Goal: Contribute content: Contribute content

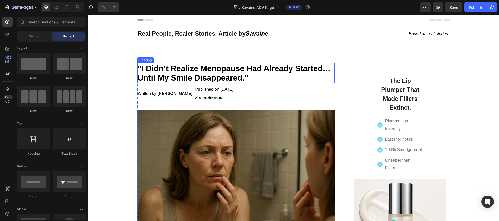
click at [199, 66] on strong ""I Didn’t Realize Menopause Had Already Started… Until My Smile Disappeared."" at bounding box center [234, 73] width 193 height 18
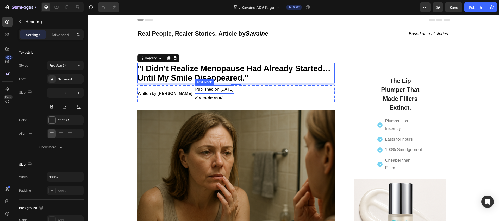
click at [206, 90] on span "Published on [DATE]" at bounding box center [214, 89] width 38 height 4
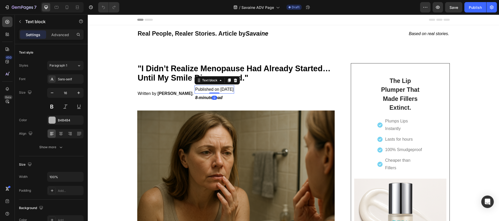
click at [209, 89] on span "Published on [DATE]" at bounding box center [214, 89] width 38 height 4
click at [211, 89] on span "Published on [DATE]" at bounding box center [214, 89] width 38 height 4
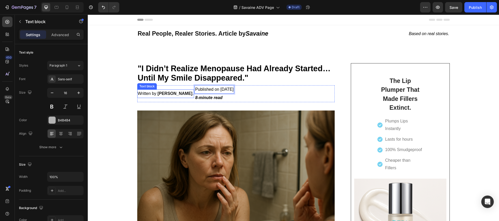
click at [158, 93] on strong "[PERSON_NAME]" at bounding box center [175, 93] width 35 height 4
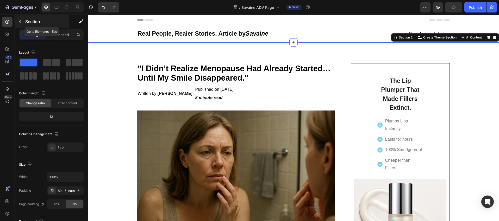
click at [19, 22] on icon "button" at bounding box center [20, 21] width 2 height 3
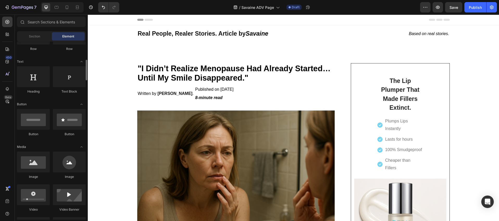
scroll to position [99, 0]
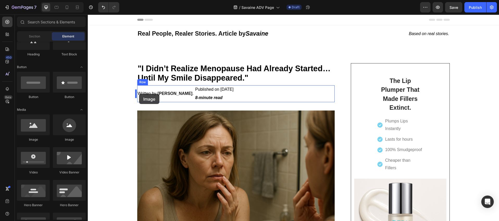
drag, startPoint x: 155, startPoint y: 146, endPoint x: 139, endPoint y: 94, distance: 54.7
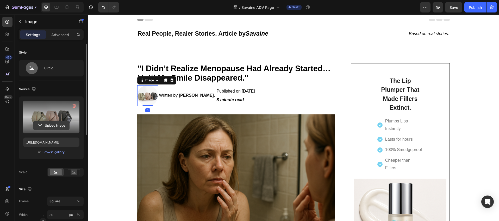
click at [50, 126] on input "file" at bounding box center [51, 125] width 36 height 9
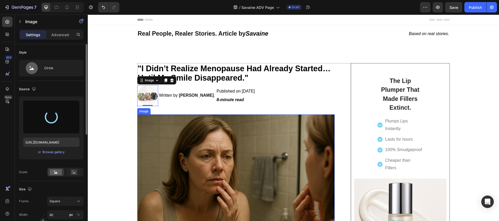
type input "[URL][DOMAIN_NAME]"
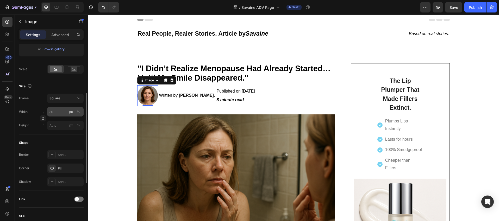
scroll to position [61, 0]
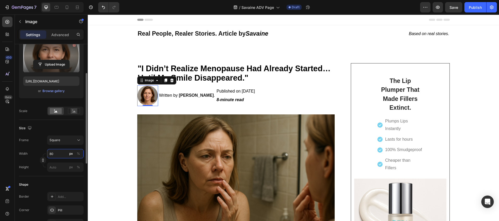
click at [61, 154] on input "80" at bounding box center [65, 153] width 36 height 9
type input "7"
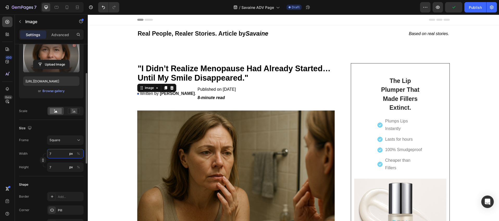
type input "70"
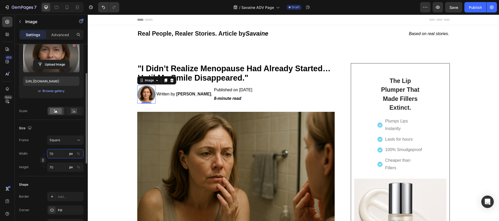
type input "7"
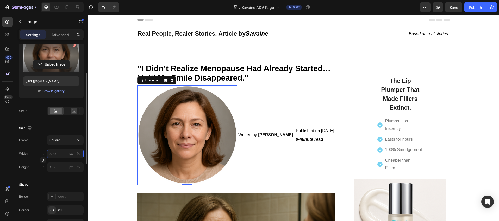
type input "7"
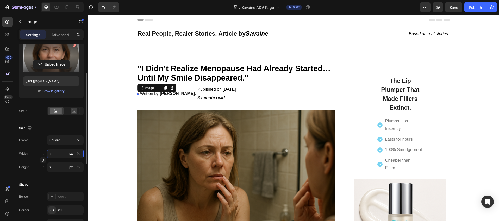
type input "72"
type input "720"
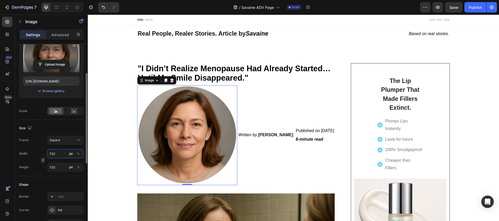
type input "72"
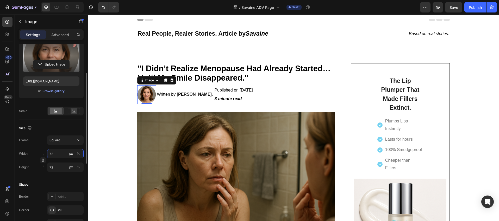
type input "7"
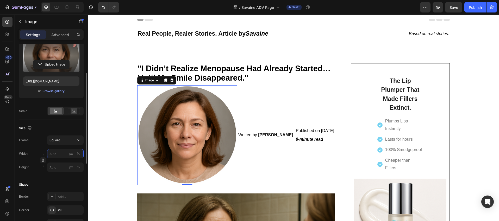
type input "7"
type input "2"
type input "20"
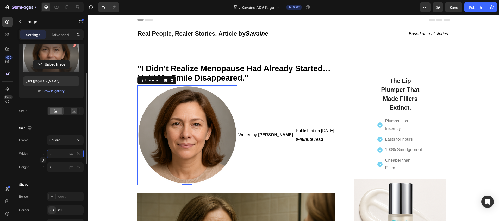
type input "20"
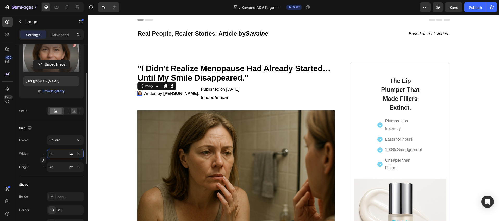
type input "2"
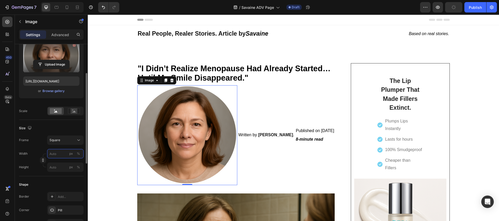
type input "2"
type input "5"
type input "50"
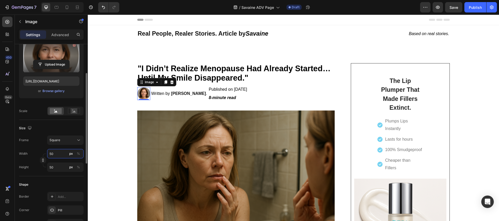
type input "5"
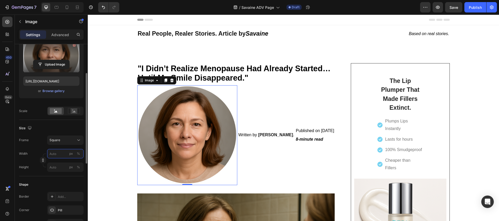
type input "5"
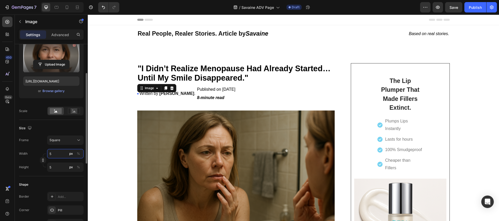
type input "54"
type input "540"
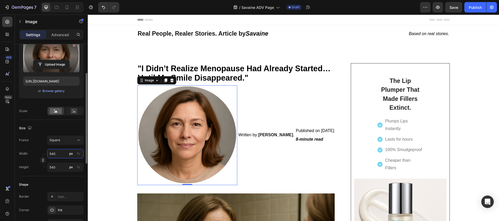
type input "54"
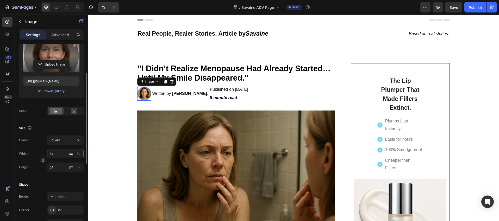
type input "5"
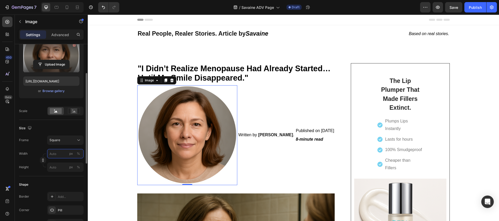
type input "4"
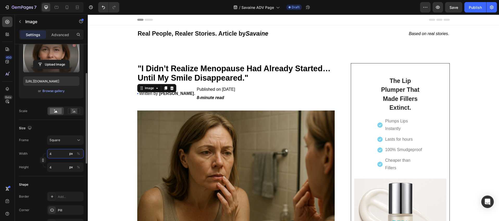
type input "40"
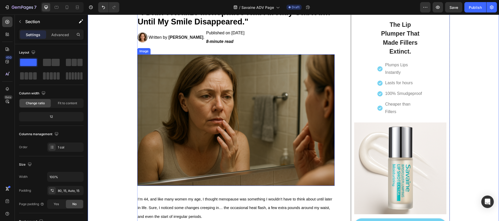
scroll to position [0, 0]
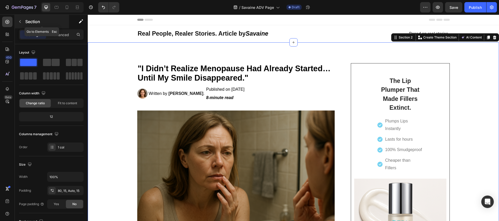
click at [19, 24] on button "button" at bounding box center [20, 21] width 8 height 8
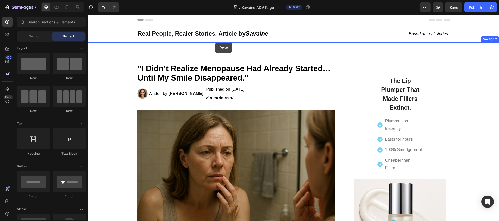
drag, startPoint x: 126, startPoint y: 84, endPoint x: 215, endPoint y: 43, distance: 98.3
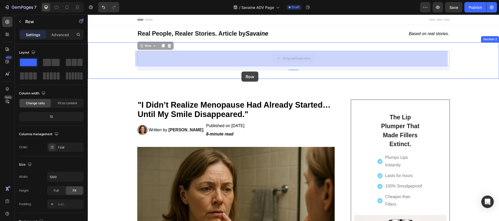
drag, startPoint x: 238, startPoint y: 58, endPoint x: 241, endPoint y: 72, distance: 14.3
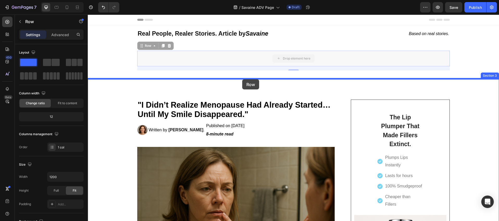
drag, startPoint x: 237, startPoint y: 52, endPoint x: 242, endPoint y: 80, distance: 27.9
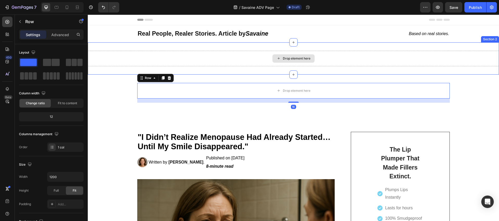
click at [216, 51] on div "Drop element here" at bounding box center [293, 59] width 411 height 16
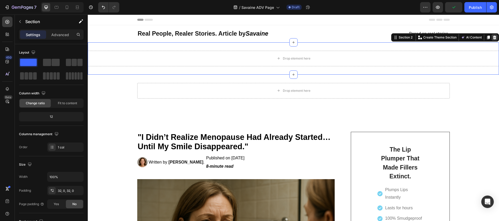
click at [492, 36] on icon at bounding box center [494, 37] width 4 height 4
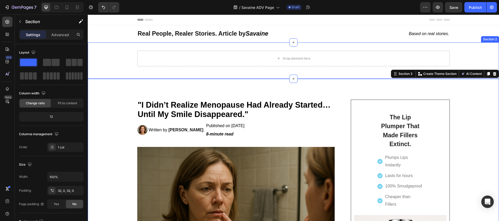
click at [266, 72] on div "Drop element here Row Section 2" at bounding box center [293, 60] width 411 height 36
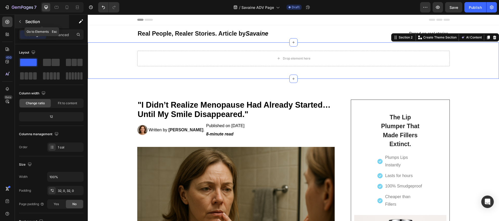
click at [22, 20] on icon "button" at bounding box center [20, 22] width 4 height 4
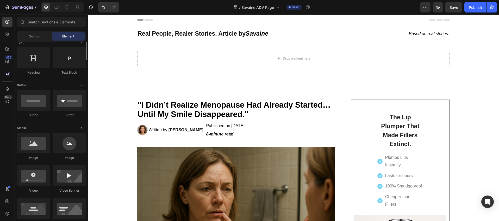
scroll to position [44, 0]
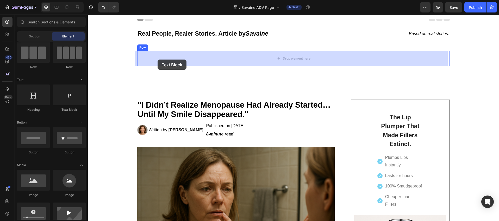
drag, startPoint x: 152, startPoint y: 108, endPoint x: 158, endPoint y: 60, distance: 49.0
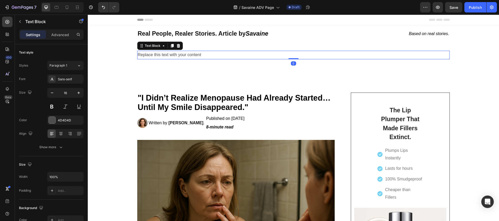
click at [159, 53] on div "Replace this text with your content" at bounding box center [293, 55] width 312 height 9
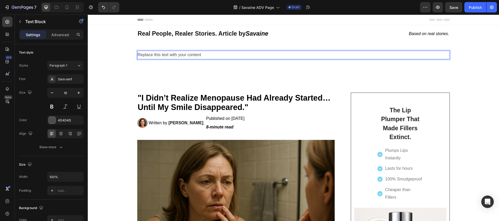
click at [159, 53] on p "Replace this text with your content" at bounding box center [293, 55] width 311 height 8
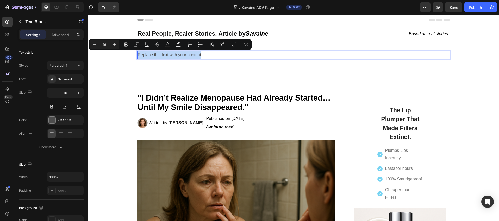
click at [159, 53] on p "Replace this text with your content" at bounding box center [293, 55] width 311 height 8
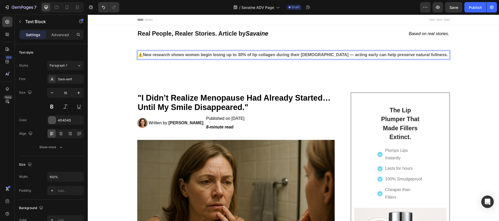
click at [138, 54] on p "⚠️ New research shows women begin losing up to 30% of lip collagen during their…" at bounding box center [293, 55] width 311 height 8
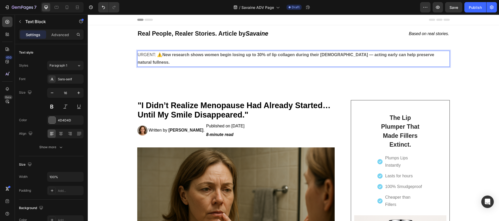
click at [146, 54] on p "URGENT: ⚠️ New research shows women begin losing up to 30% of lip collagen duri…" at bounding box center [293, 58] width 311 height 15
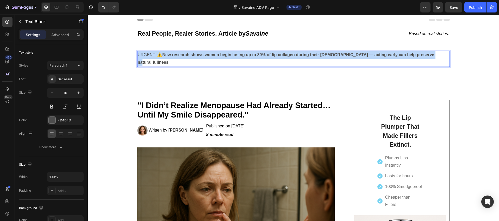
click at [146, 54] on p "URGENT: ⚠️ New research shows women begin losing up to 30% of lip collagen duri…" at bounding box center [293, 58] width 311 height 15
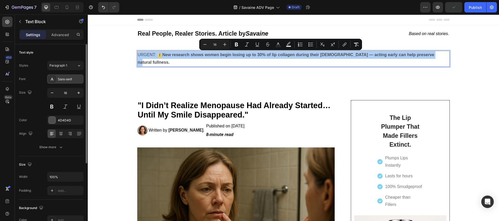
click at [56, 81] on div "Sans-serif" at bounding box center [65, 78] width 36 height 9
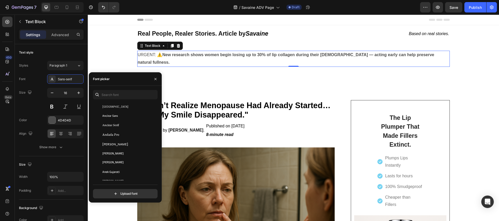
scroll to position [641, 0]
click at [113, 94] on input "text" at bounding box center [125, 94] width 65 height 9
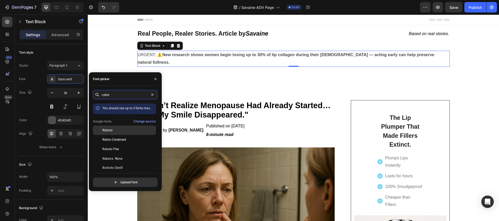
type input "robot"
click at [113, 130] on div "Roboto" at bounding box center [128, 130] width 53 height 5
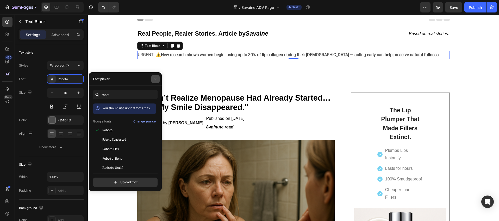
click at [156, 79] on icon "button" at bounding box center [155, 79] width 4 height 4
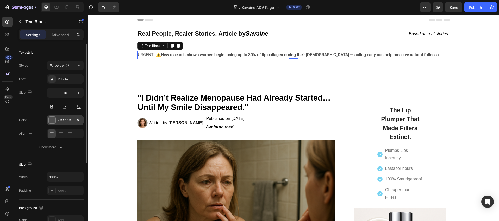
click at [55, 120] on div at bounding box center [52, 120] width 7 height 7
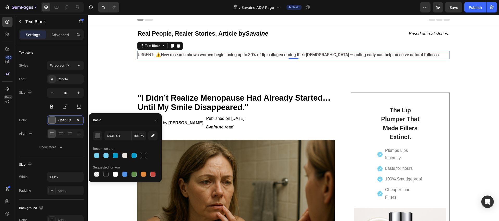
click at [144, 157] on div at bounding box center [143, 155] width 5 height 5
type input "121212"
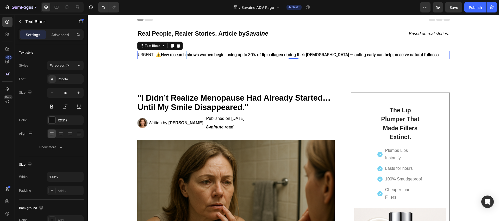
click at [184, 53] on strong "New research shows women begin losing up to 30% of lip collagen during their [D…" at bounding box center [300, 54] width 279 height 5
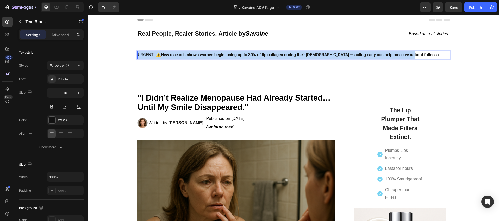
click at [184, 53] on strong "New research shows women begin losing up to 30% of lip collagen during their [D…" at bounding box center [300, 54] width 279 height 5
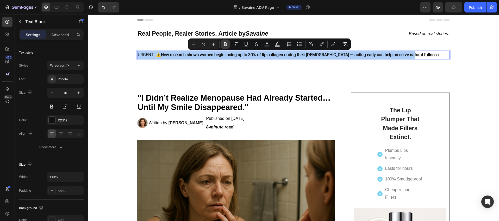
click at [225, 45] on icon "Editor contextual toolbar" at bounding box center [225, 44] width 5 height 5
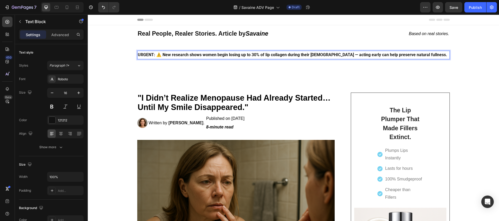
click at [222, 54] on strong "URGENT: ⚠️ New research shows women begin losing up to 30% of lip collagen duri…" at bounding box center [292, 54] width 309 height 5
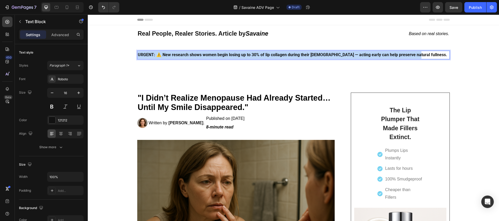
click at [222, 54] on strong "URGENT: ⚠️ New research shows women begin losing up to 30% of lip collagen duri…" at bounding box center [292, 54] width 309 height 5
click at [183, 53] on strong "URGENT: ⚠️ New research shows women begin losing up to 30% of lip collagen duri…" at bounding box center [292, 54] width 309 height 5
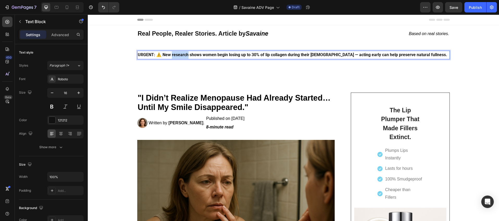
click at [183, 53] on strong "URGENT: ⚠️ New research shows women begin losing up to 30% of lip collagen duri…" at bounding box center [292, 54] width 309 height 5
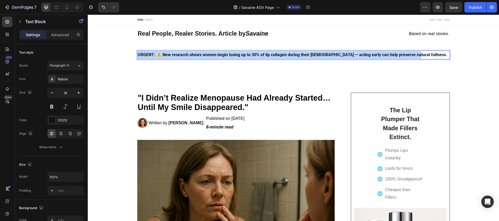
click at [183, 53] on strong "URGENT: ⚠️ New research shows women begin losing up to 30% of lip collagen duri…" at bounding box center [292, 54] width 309 height 5
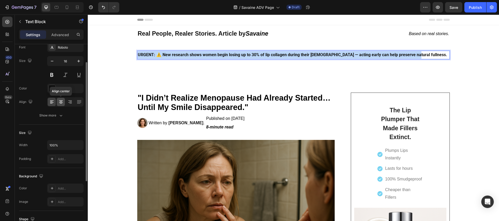
scroll to position [31, 0]
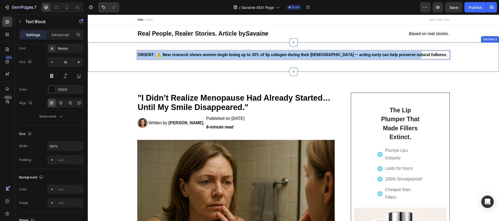
click at [118, 66] on div "URGENT: ⚠️ New research shows women begin losing up to 30% of lip collagen duri…" at bounding box center [293, 56] width 411 height 29
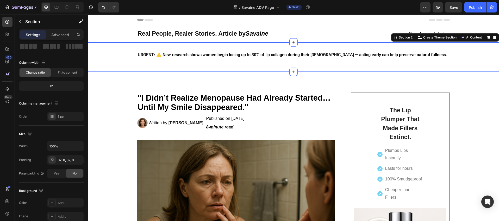
scroll to position [0, 0]
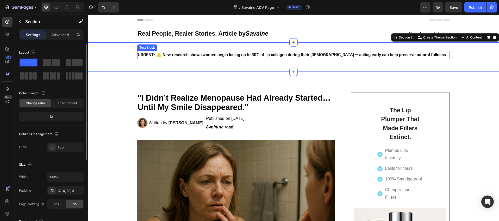
click at [150, 54] on strong "URGENT: ⚠️ New research shows women begin losing up to 30% of lip collagen duri…" at bounding box center [292, 54] width 309 height 5
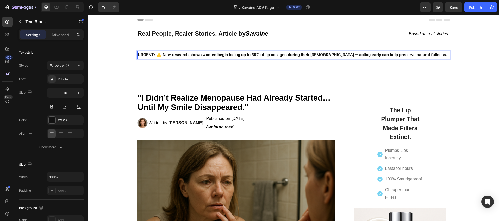
click at [204, 54] on strong "URGENT: ⚠️ New research shows women begin losing up to 30% of lip collagen duri…" at bounding box center [292, 54] width 309 height 5
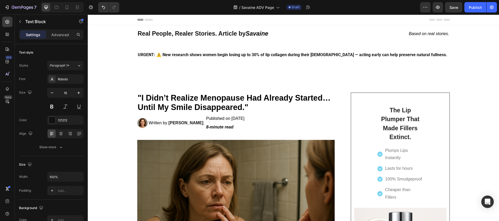
click at [138, 58] on p "URGENT: ⚠️ New research shows women begin losing up to 30% of lip collagen duri…" at bounding box center [293, 55] width 311 height 8
click at [157, 53] on strong "URGENT: ⚠️ New research shows women begin losing up to 30% of lip collagen duri…" at bounding box center [292, 54] width 309 height 5
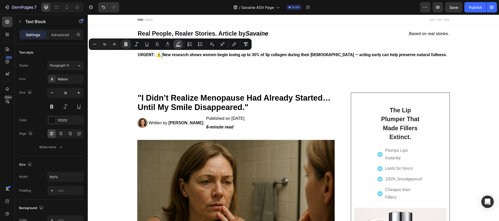
click at [178, 46] on rect "Editor contextual toolbar" at bounding box center [178, 46] width 5 height 1
type input "000000"
type input "77"
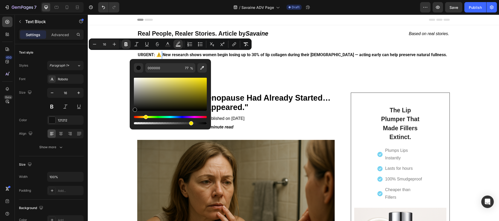
click at [145, 117] on div "Hue" at bounding box center [170, 117] width 73 height 2
drag, startPoint x: 136, startPoint y: 116, endPoint x: 147, endPoint y: 116, distance: 10.9
click at [147, 116] on div "Hue" at bounding box center [148, 117] width 4 height 4
drag, startPoint x: 135, startPoint y: 111, endPoint x: 181, endPoint y: 79, distance: 55.8
click at [181, 79] on div "Editor contextual toolbar" at bounding box center [181, 80] width 4 height 4
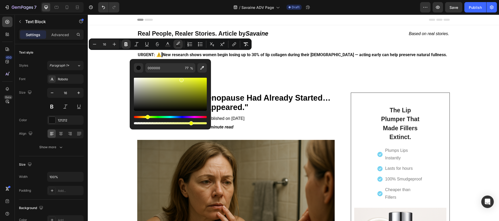
type input "ECF458"
click at [161, 54] on strong "Rich Text Editor. Editing area: main" at bounding box center [161, 54] width 1 height 5
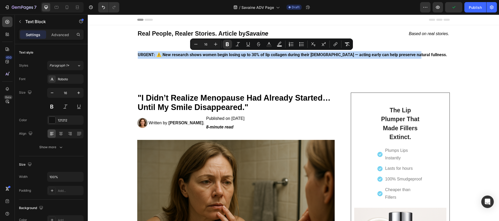
drag, startPoint x: 136, startPoint y: 54, endPoint x: 408, endPoint y: 58, distance: 271.8
click at [408, 58] on p "URGENT: ⚠️ New research shows women begin losing up to 30% of lip collagen duri…" at bounding box center [293, 55] width 311 height 8
click at [279, 46] on rect "Editor contextual toolbar" at bounding box center [279, 46] width 5 height 1
type input "000000"
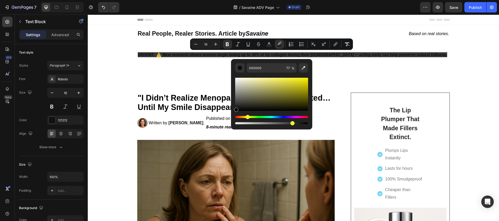
drag, startPoint x: 237, startPoint y: 118, endPoint x: 247, endPoint y: 117, distance: 9.6
click at [247, 117] on div "Hue" at bounding box center [248, 117] width 4 height 4
drag, startPoint x: 236, startPoint y: 109, endPoint x: 287, endPoint y: 78, distance: 59.6
click at [287, 78] on div "Editor contextual toolbar" at bounding box center [288, 79] width 4 height 4
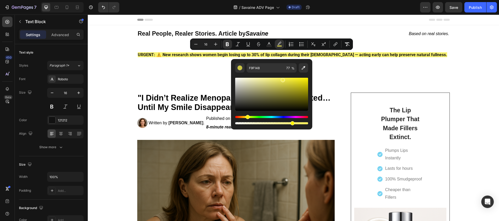
drag, startPoint x: 288, startPoint y: 80, endPoint x: 282, endPoint y: 79, distance: 6.7
click at [282, 79] on div "Editor contextual toolbar" at bounding box center [283, 80] width 4 height 4
drag, startPoint x: 285, startPoint y: 80, endPoint x: 284, endPoint y: 85, distance: 5.0
click at [284, 85] on div "Editor contextual toolbar" at bounding box center [271, 94] width 73 height 33
type input "F4ED5A"
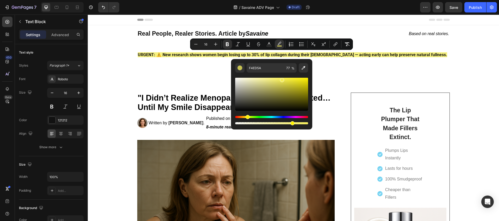
drag, startPoint x: 285, startPoint y: 87, endPoint x: 281, endPoint y: 79, distance: 9.0
click at [281, 79] on div "Editor contextual toolbar" at bounding box center [282, 80] width 4 height 4
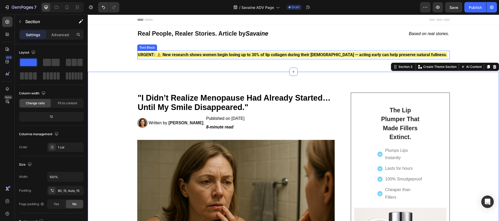
click at [167, 55] on strong "URGENT: ⚠️ New research shows women begin losing up to 30% of lip collagen duri…" at bounding box center [292, 54] width 309 height 5
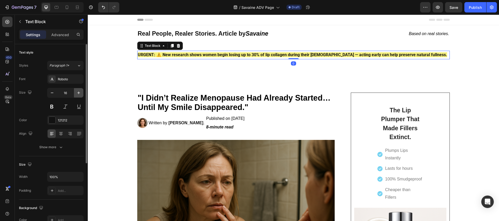
click at [77, 94] on icon "button" at bounding box center [78, 92] width 5 height 5
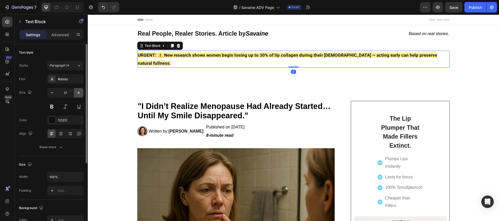
click at [77, 94] on icon "button" at bounding box center [78, 92] width 5 height 5
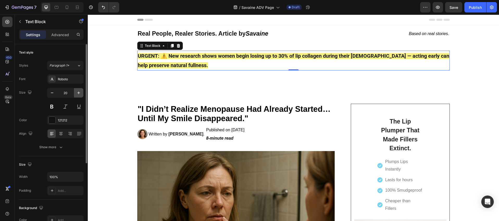
click at [77, 94] on icon "button" at bounding box center [78, 92] width 5 height 5
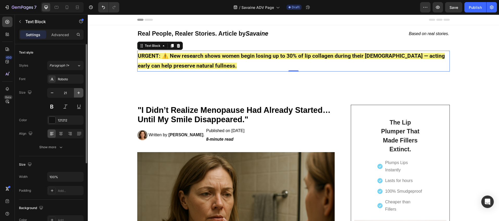
click at [77, 94] on icon "button" at bounding box center [78, 92] width 5 height 5
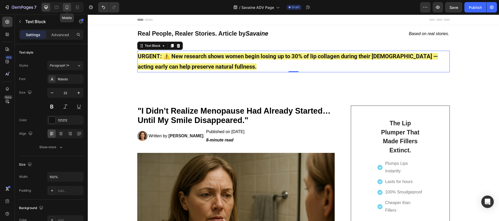
click at [68, 9] on icon at bounding box center [66, 7] width 5 height 5
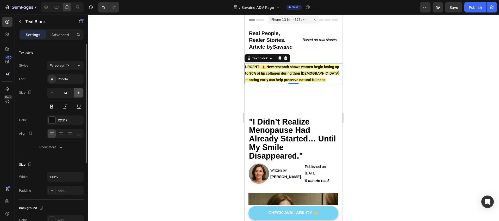
click at [79, 94] on icon "button" at bounding box center [78, 93] width 3 height 3
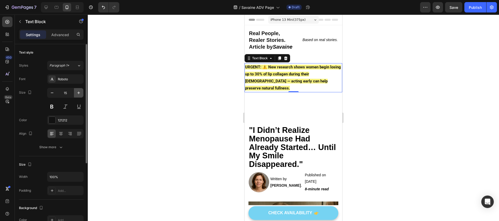
click at [79, 94] on icon "button" at bounding box center [78, 93] width 3 height 3
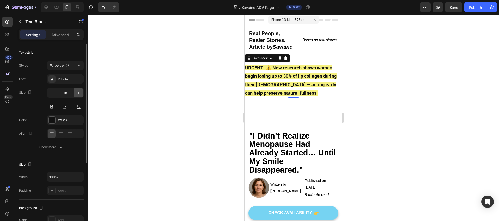
click at [79, 94] on icon "button" at bounding box center [78, 93] width 3 height 3
type input "19"
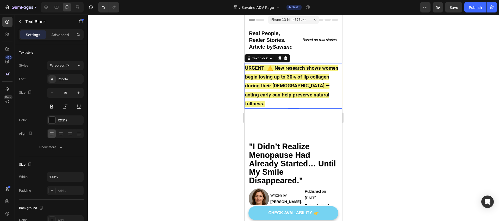
click at [156, 99] on div at bounding box center [293, 118] width 411 height 207
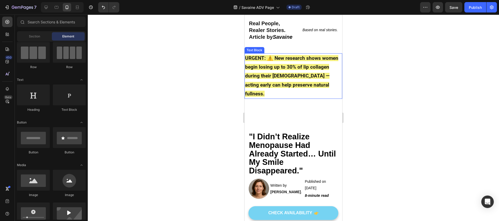
scroll to position [18, 0]
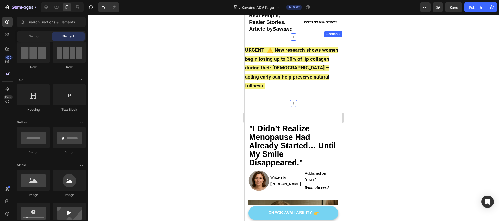
click at [303, 90] on div "URGENT: ⚠️ New research shows women begin losing up to 30% of lip collagen duri…" at bounding box center [293, 70] width 98 height 50
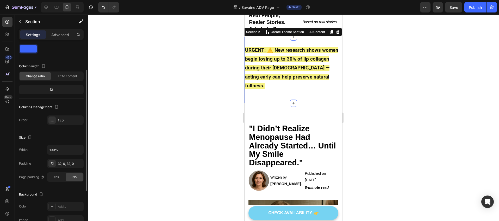
scroll to position [24, 0]
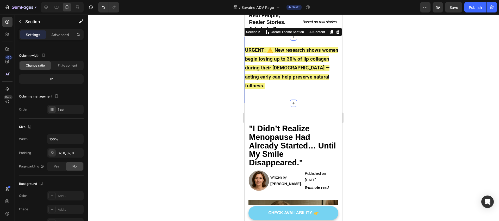
click at [145, 126] on div at bounding box center [293, 118] width 411 height 207
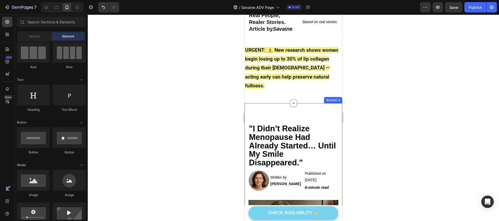
scroll to position [0, 0]
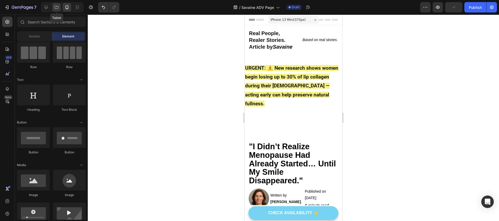
click at [57, 8] on icon at bounding box center [56, 7] width 5 height 5
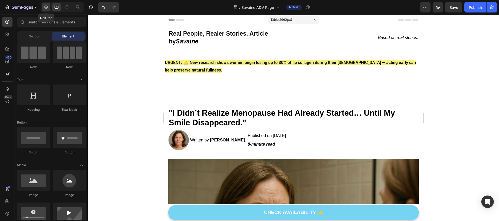
click at [45, 9] on icon at bounding box center [45, 7] width 5 height 5
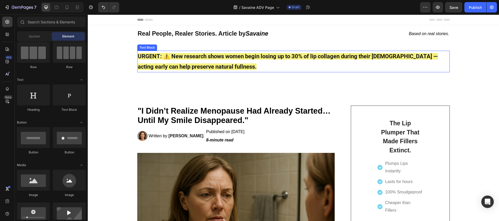
click at [201, 65] on p "URGENT: ⚠️ New research shows women begin losing up to 30% of lip collagen duri…" at bounding box center [293, 61] width 311 height 21
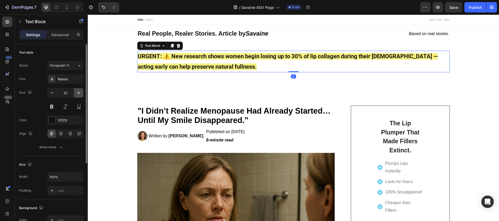
click at [78, 93] on icon "button" at bounding box center [78, 92] width 5 height 5
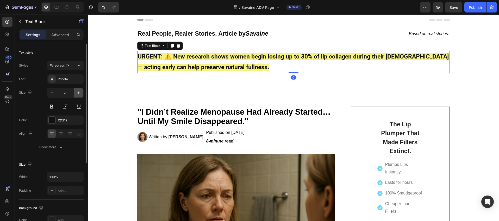
click at [78, 93] on icon "button" at bounding box center [78, 92] width 5 height 5
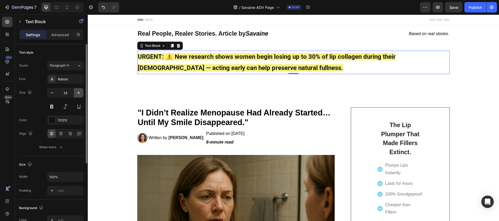
click at [78, 93] on icon "button" at bounding box center [78, 92] width 5 height 5
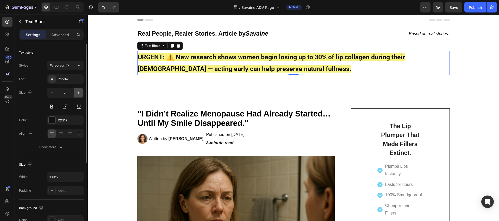
click at [81, 93] on button "button" at bounding box center [78, 92] width 9 height 9
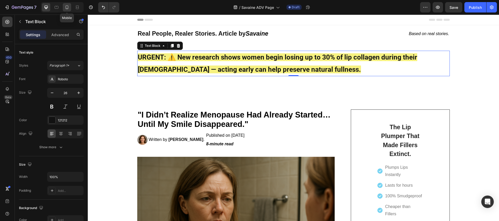
click at [66, 8] on icon at bounding box center [67, 7] width 3 height 4
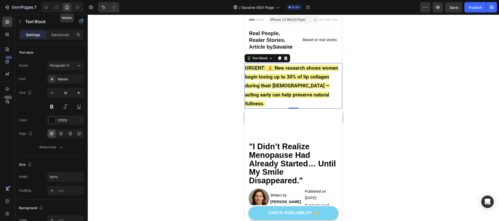
scroll to position [37, 0]
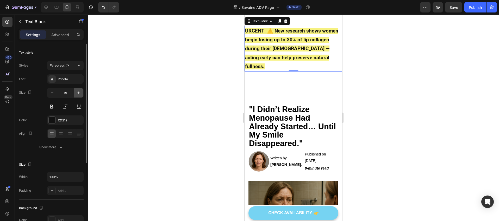
click at [80, 93] on icon "button" at bounding box center [78, 92] width 5 height 5
type input "20"
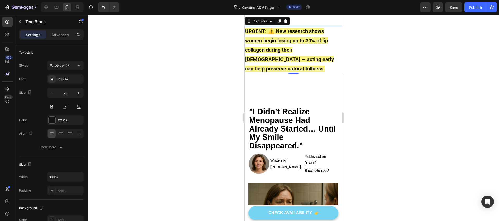
click at [171, 93] on div at bounding box center [293, 118] width 411 height 207
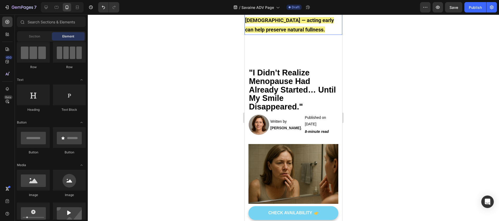
scroll to position [85, 0]
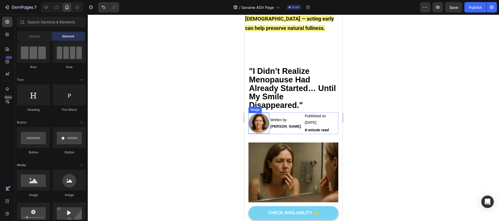
click at [261, 115] on img at bounding box center [258, 123] width 21 height 21
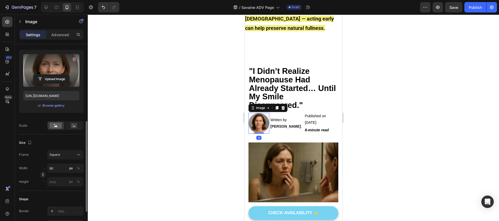
scroll to position [84, 0]
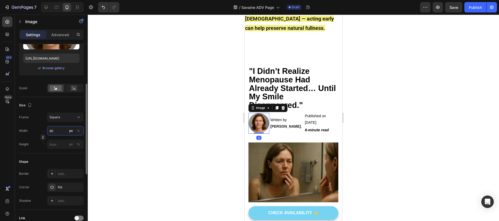
click at [55, 132] on input "80" at bounding box center [65, 130] width 36 height 9
type input "5"
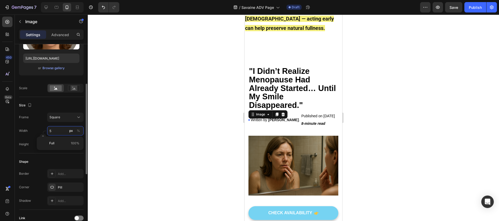
type input "50"
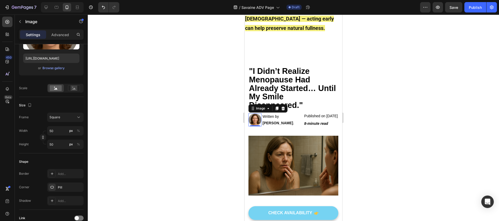
click at [158, 111] on div at bounding box center [293, 118] width 411 height 207
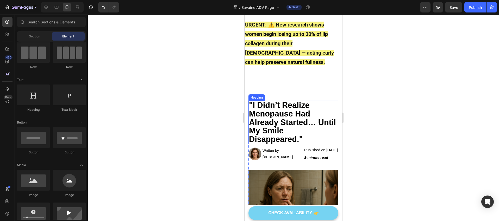
scroll to position [49, 0]
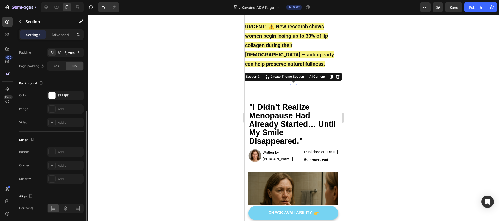
scroll to position [128, 0]
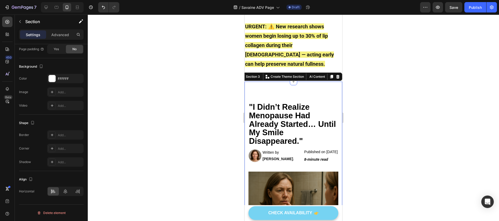
click at [161, 132] on div at bounding box center [293, 118] width 411 height 207
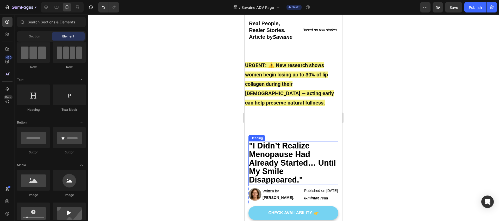
scroll to position [6, 0]
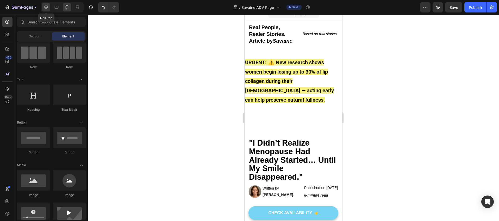
click at [49, 8] on div at bounding box center [46, 7] width 8 height 8
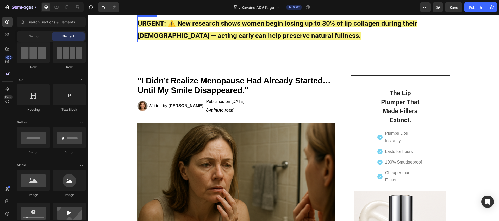
scroll to position [35, 0]
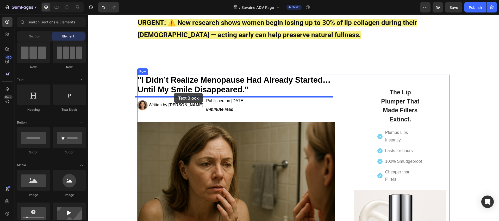
drag, startPoint x: 153, startPoint y: 115, endPoint x: 174, endPoint y: 93, distance: 30.6
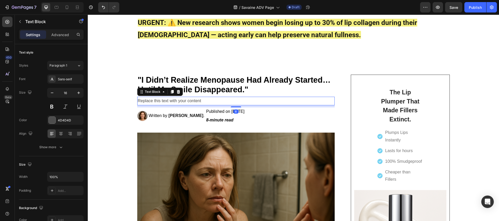
click at [171, 100] on div "Replace this text with your content" at bounding box center [236, 101] width 198 height 9
click at [171, 100] on p "Replace this text with your content" at bounding box center [236, 101] width 197 height 8
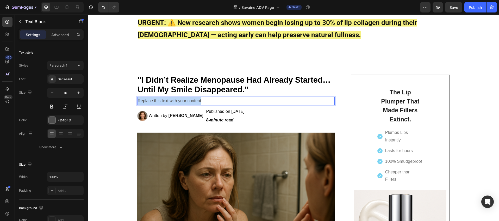
click at [171, 100] on p "Replace this text with your content" at bounding box center [236, 101] width 197 height 8
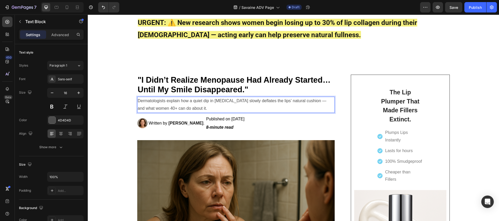
click at [183, 105] on p "Dermatologists explain how a quiet dip in [MEDICAL_DATA] slowly deflates the li…" at bounding box center [236, 104] width 197 height 15
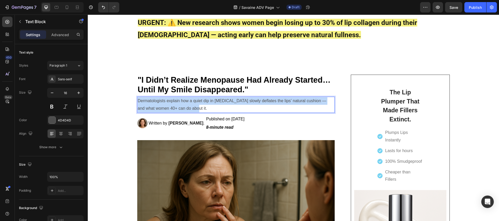
click at [183, 105] on p "Dermatologists explain how a quiet dip in [MEDICAL_DATA] slowly deflates the li…" at bounding box center [236, 104] width 197 height 15
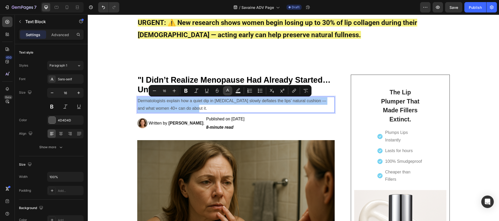
click at [229, 92] on rect "Editor contextual toolbar" at bounding box center [227, 92] width 5 height 1
type input "4D4D4D"
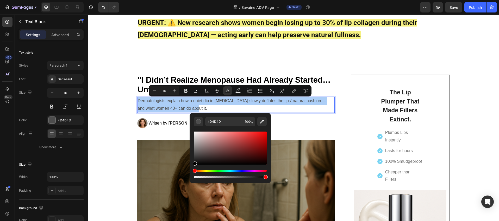
drag, startPoint x: 194, startPoint y: 157, endPoint x: 192, endPoint y: 171, distance: 14.3
click at [192, 171] on div "4D4D4D 100 %" at bounding box center [230, 146] width 81 height 66
type input "000000"
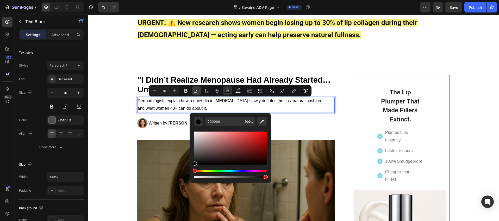
click at [193, 92] on button "Italic" at bounding box center [196, 90] width 9 height 9
click at [155, 93] on button "Minus" at bounding box center [154, 90] width 9 height 9
type input "15"
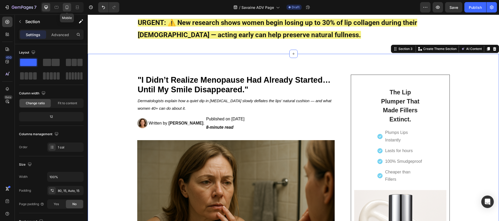
click at [65, 8] on icon at bounding box center [66, 7] width 5 height 5
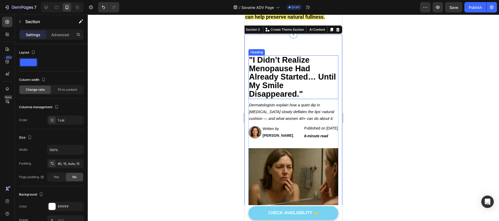
scroll to position [82, 0]
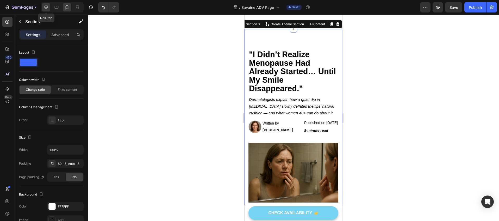
click at [49, 9] on div at bounding box center [46, 7] width 8 height 8
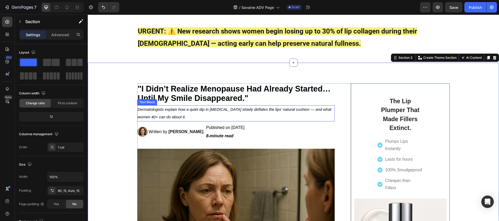
scroll to position [26, 0]
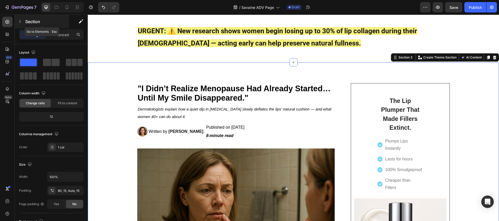
click at [23, 23] on button "button" at bounding box center [20, 21] width 8 height 8
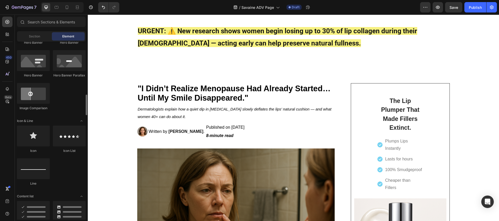
scroll to position [283, 0]
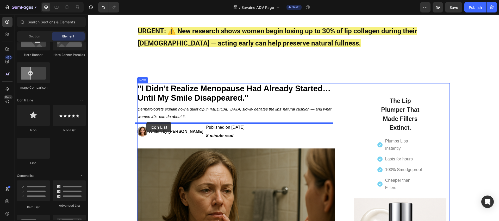
drag, startPoint x: 155, startPoint y: 130, endPoint x: 146, endPoint y: 122, distance: 11.6
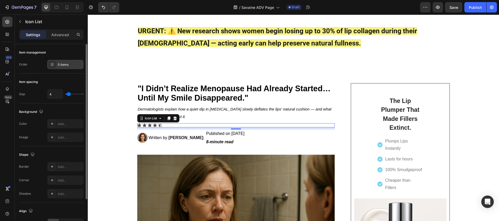
click at [52, 64] on icon at bounding box center [52, 64] width 4 height 4
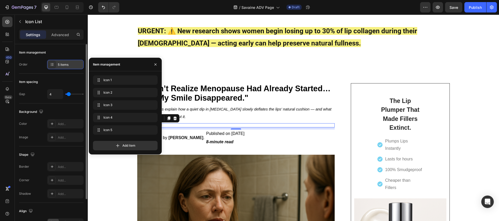
click at [52, 64] on icon at bounding box center [52, 64] width 4 height 4
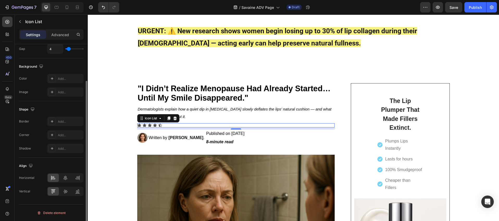
scroll to position [0, 0]
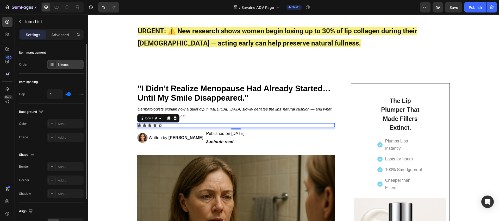
click at [67, 66] on div "5 items" at bounding box center [70, 64] width 24 height 5
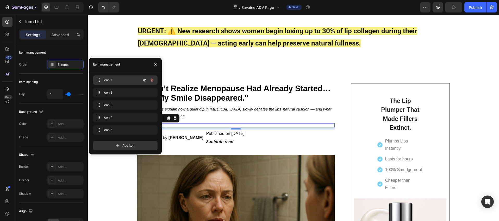
click at [113, 83] on div "Icon 1 Icon 1" at bounding box center [118, 80] width 46 height 7
click at [102, 83] on div "Icon 1 Icon 1" at bounding box center [118, 80] width 46 height 7
click at [186, 123] on div "Icon Icon Icon Icon Icon" at bounding box center [236, 125] width 198 height 4
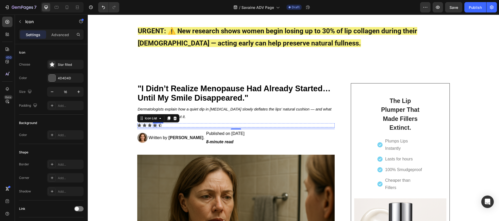
click at [153, 125] on icon at bounding box center [155, 125] width 4 height 3
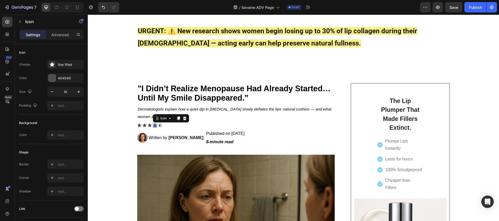
click at [153, 125] on icon at bounding box center [155, 125] width 4 height 3
click at [137, 124] on icon at bounding box center [139, 125] width 4 height 3
click at [154, 120] on icon at bounding box center [154, 118] width 4 height 4
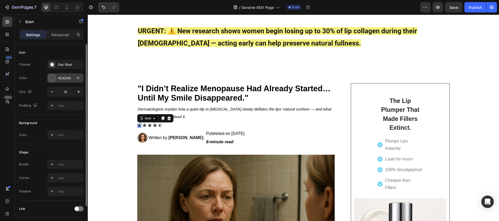
click at [52, 78] on div at bounding box center [52, 78] width 7 height 7
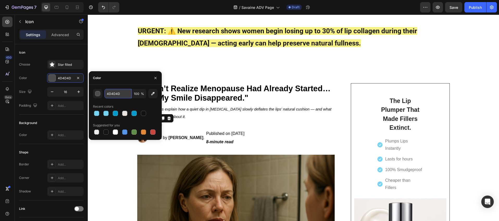
click at [119, 95] on input "4D4D4D" at bounding box center [117, 93] width 27 height 9
click at [97, 96] on div "button" at bounding box center [97, 93] width 5 height 5
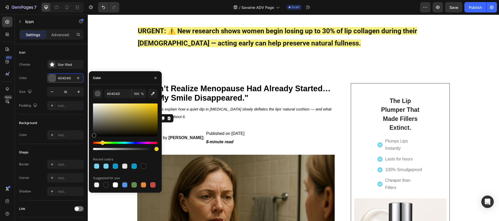
drag, startPoint x: 93, startPoint y: 143, endPoint x: 102, endPoint y: 144, distance: 9.2
click at [102, 144] on div "Hue" at bounding box center [102, 143] width 4 height 4
drag, startPoint x: 94, startPoint y: 135, endPoint x: 159, endPoint y: 97, distance: 75.6
click at [159, 97] on div "000000 100 % Recent colors Suggested for you" at bounding box center [125, 139] width 73 height 100
type input "FFD000"
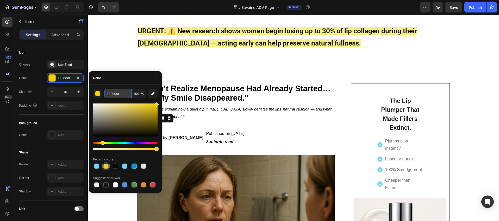
click at [115, 94] on input "FFD000" at bounding box center [117, 93] width 27 height 9
click at [108, 40] on div "URGENT: ⚠️ New research shows women begin losing up to 30% of lip collagen duri…" at bounding box center [293, 39] width 411 height 30
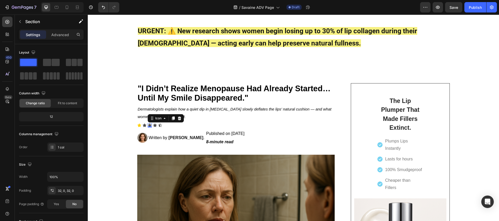
click at [148, 125] on div "Icon 0" at bounding box center [150, 125] width 4 height 4
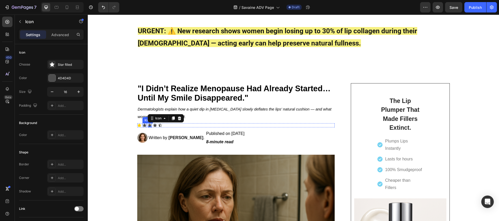
click at [142, 125] on div "Icon" at bounding box center [144, 125] width 4 height 4
click at [54, 79] on div at bounding box center [52, 78] width 7 height 7
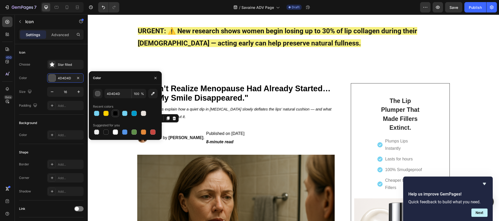
click at [107, 112] on div at bounding box center [105, 113] width 5 height 5
type input "FFD000"
click at [173, 112] on p "Dermatologists explain how a quiet dip in [MEDICAL_DATA] slowly deflates the li…" at bounding box center [236, 113] width 197 height 15
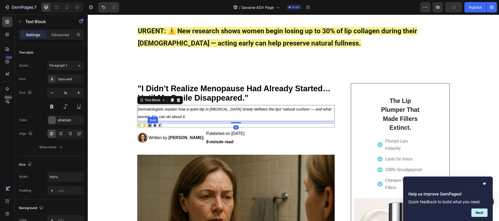
click at [148, 125] on icon at bounding box center [150, 125] width 4 height 3
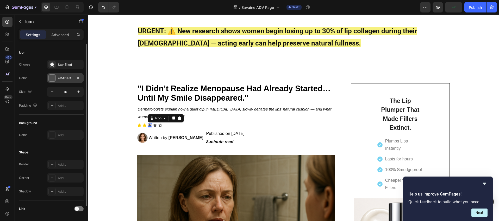
click at [53, 80] on div at bounding box center [52, 78] width 7 height 7
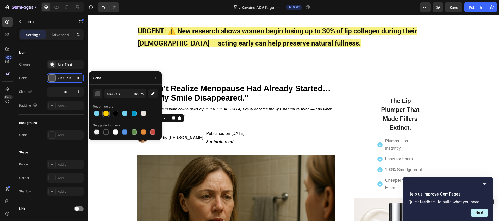
click at [107, 113] on div at bounding box center [105, 113] width 5 height 5
type input "FFD000"
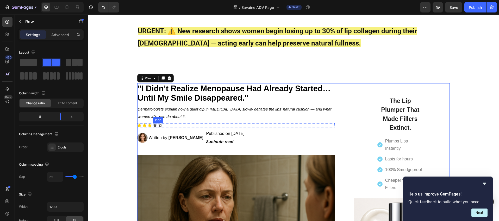
click at [153, 126] on div "Icon" at bounding box center [155, 125] width 4 height 4
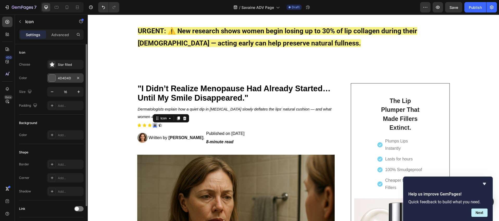
click at [52, 79] on div at bounding box center [52, 78] width 7 height 7
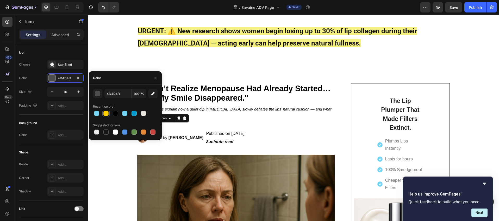
click at [107, 112] on div at bounding box center [105, 113] width 5 height 5
type input "FFD000"
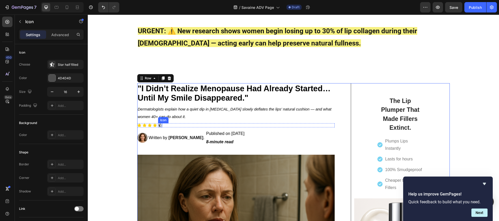
click at [158, 125] on div "Icon" at bounding box center [160, 125] width 4 height 4
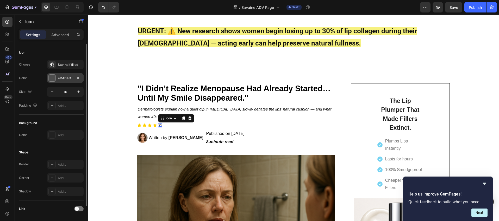
click at [54, 78] on div at bounding box center [52, 78] width 7 height 7
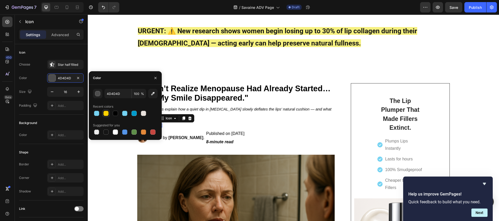
click at [107, 114] on div at bounding box center [105, 113] width 5 height 5
type input "FFD000"
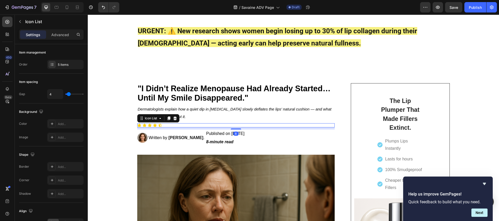
click at [164, 125] on div "Icon Icon Icon Icon Icon" at bounding box center [236, 125] width 198 height 4
click at [21, 24] on button "button" at bounding box center [20, 21] width 8 height 8
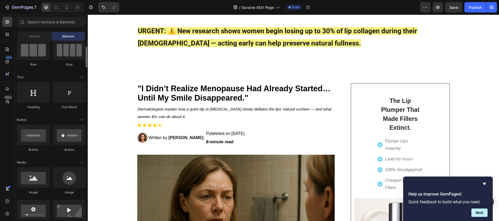
scroll to position [36, 0]
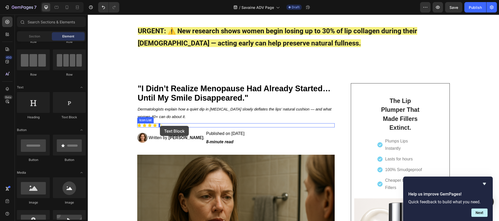
drag, startPoint x: 155, startPoint y: 121, endPoint x: 160, endPoint y: 126, distance: 6.8
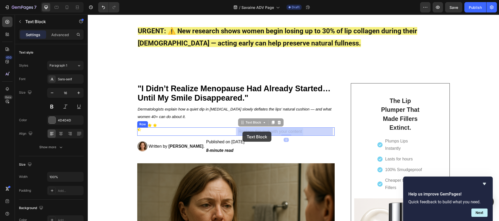
drag, startPoint x: 248, startPoint y: 131, endPoint x: 242, endPoint y: 132, distance: 5.7
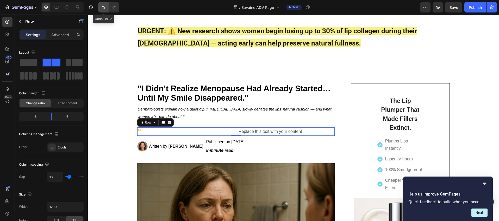
click at [101, 8] on icon "Undo/Redo" at bounding box center [103, 7] width 5 height 5
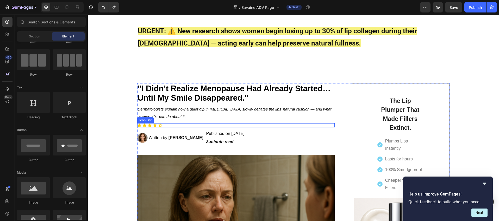
click at [163, 125] on div "Icon Icon Icon Icon Icon" at bounding box center [236, 125] width 198 height 4
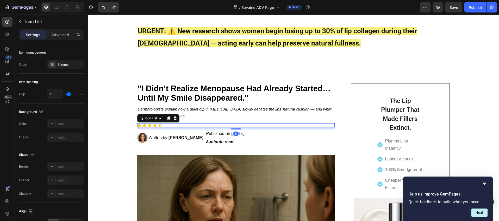
click at [163, 125] on div "Icon Icon Icon Icon Icon" at bounding box center [236, 125] width 198 height 4
click at [163, 124] on div "Icon Icon Icon Icon Icon" at bounding box center [236, 125] width 198 height 4
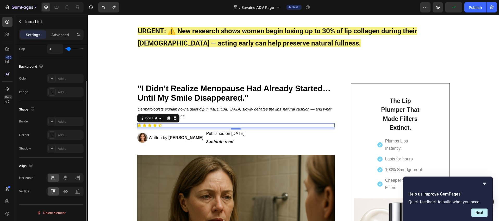
scroll to position [0, 0]
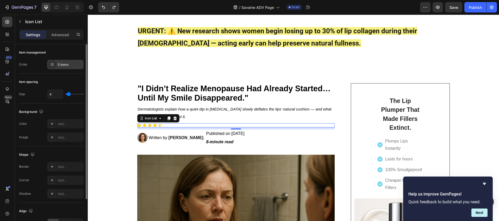
click at [53, 64] on icon at bounding box center [52, 64] width 4 height 4
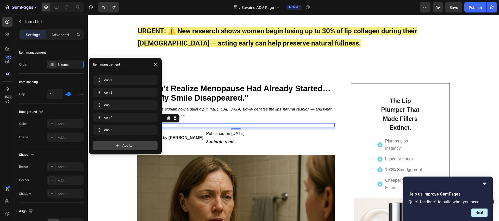
click at [130, 146] on span "Add item" at bounding box center [128, 145] width 13 height 5
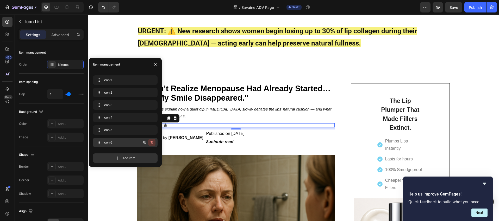
click at [152, 142] on icon "button" at bounding box center [152, 143] width 4 height 4
click at [150, 142] on div "Delete" at bounding box center [148, 142] width 10 height 5
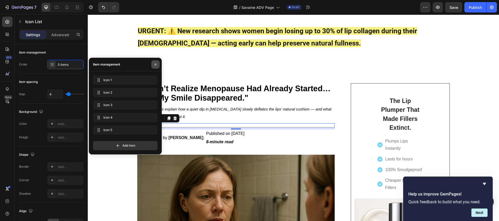
click at [155, 65] on icon "button" at bounding box center [155, 64] width 4 height 4
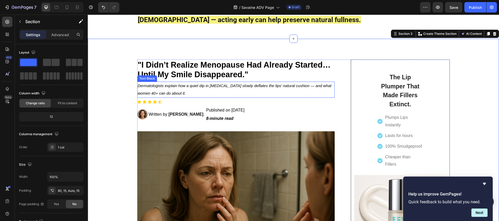
scroll to position [55, 0]
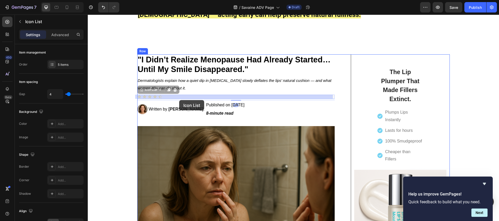
drag, startPoint x: 180, startPoint y: 97, endPoint x: 179, endPoint y: 100, distance: 3.0
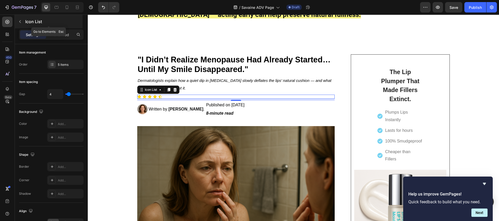
click at [21, 23] on icon "button" at bounding box center [20, 21] width 2 height 3
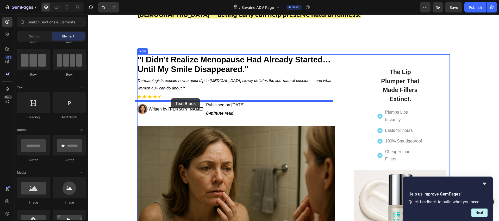
drag, startPoint x: 156, startPoint y: 115, endPoint x: 171, endPoint y: 98, distance: 22.5
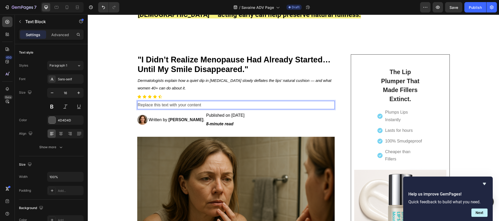
click at [172, 104] on div "Replace this text with your content" at bounding box center [236, 105] width 198 height 9
click at [172, 104] on p "Replace this text with your content" at bounding box center [236, 106] width 197 height 8
click at [152, 105] on p "3,791 Ratings" at bounding box center [236, 106] width 197 height 8
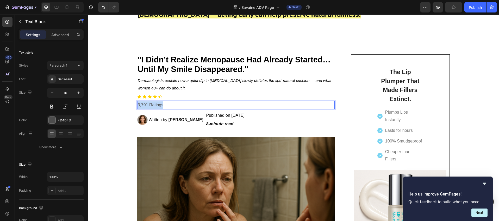
click at [152, 105] on p "3,791 Ratings" at bounding box center [236, 106] width 197 height 8
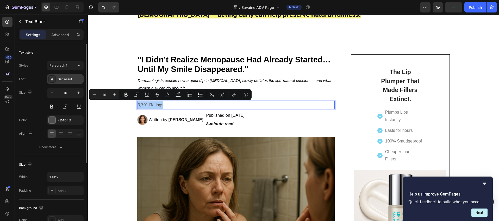
click at [74, 78] on div "Sans-serif" at bounding box center [70, 79] width 24 height 5
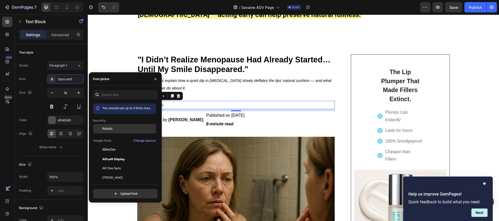
click at [114, 126] on div "Roboto" at bounding box center [124, 128] width 63 height 9
click at [153, 79] on button "button" at bounding box center [155, 79] width 8 height 8
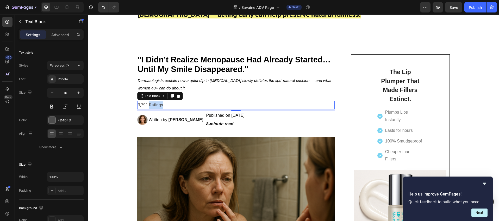
click at [153, 106] on p "3,791 Ratings" at bounding box center [236, 106] width 197 height 8
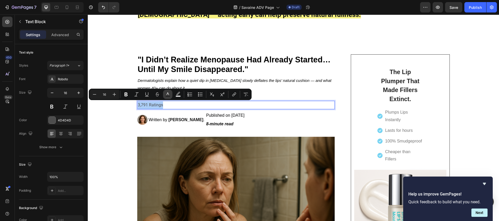
click at [168, 96] on rect "Editor contextual toolbar" at bounding box center [167, 96] width 5 height 1
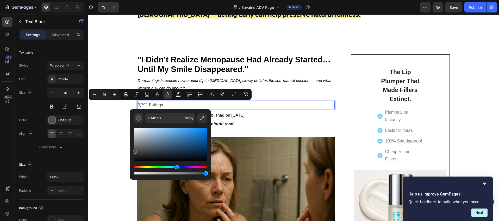
drag, startPoint x: 135, startPoint y: 169, endPoint x: 176, endPoint y: 169, distance: 40.9
click at [176, 169] on div "Hue" at bounding box center [177, 167] width 4 height 4
drag, startPoint x: 135, startPoint y: 153, endPoint x: 195, endPoint y: 123, distance: 67.6
click at [195, 123] on div "Editor contextual toolbar" at bounding box center [170, 149] width 73 height 53
type input "289BFF"
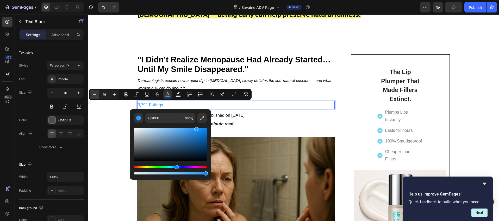
click at [95, 95] on icon "Editor contextual toolbar" at bounding box center [94, 94] width 5 height 5
type input "12"
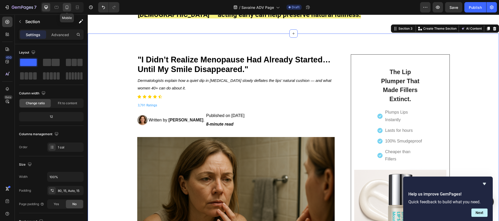
click at [64, 8] on div at bounding box center [67, 7] width 8 height 8
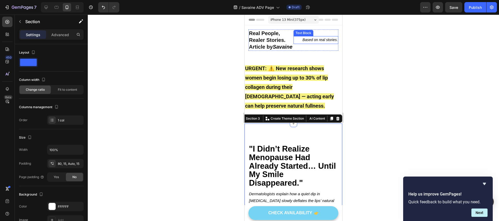
click at [311, 42] on icon "Based on real stories." at bounding box center [320, 40] width 35 height 4
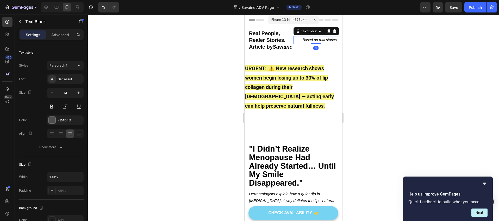
click at [312, 42] on icon "Based on real stories." at bounding box center [320, 40] width 35 height 4
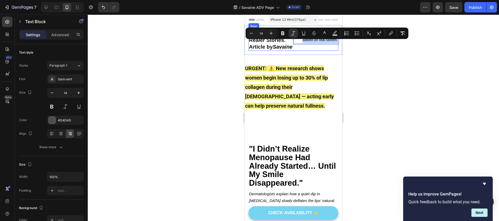
click at [312, 51] on div "Based on real stories. Text Block 0" at bounding box center [315, 39] width 45 height 21
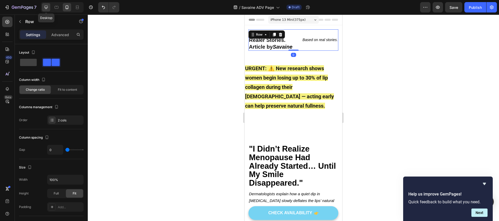
click at [49, 9] on div at bounding box center [46, 7] width 8 height 8
type input "1200"
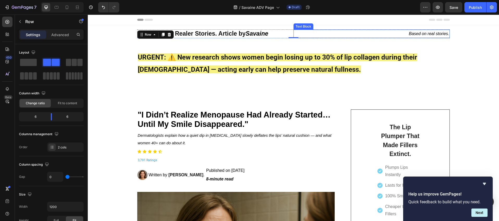
click at [420, 33] on icon "Based on real stories." at bounding box center [429, 34] width 40 height 4
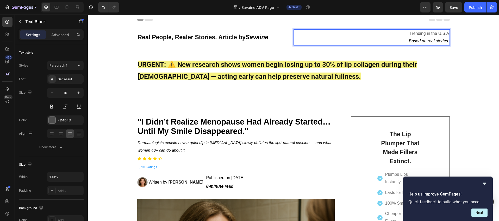
click at [406, 33] on p "Trending in the U.S.A" at bounding box center [371, 34] width 155 height 8
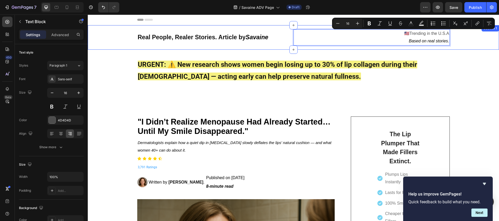
drag, startPoint x: 408, startPoint y: 34, endPoint x: 448, endPoint y: 33, distance: 40.6
click at [448, 33] on div "Real People, Realer Stories. Article by [PERSON_NAME] Heading 🇺🇸Trending in the…" at bounding box center [293, 37] width 403 height 16
click at [411, 23] on icon "Editor contextual toolbar" at bounding box center [410, 23] width 5 height 5
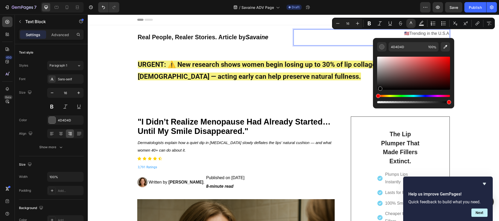
drag, startPoint x: 379, startPoint y: 81, endPoint x: 383, endPoint y: 92, distance: 10.7
click at [379, 93] on div "Editor contextual toolbar" at bounding box center [413, 80] width 73 height 49
type input "000000"
click at [52, 79] on icon at bounding box center [52, 79] width 3 height 3
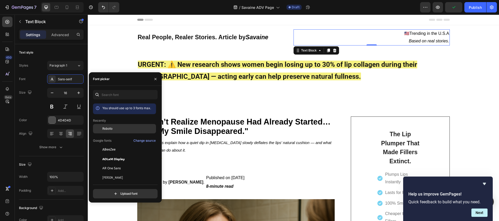
click at [111, 128] on span "Roboto" at bounding box center [107, 129] width 10 height 5
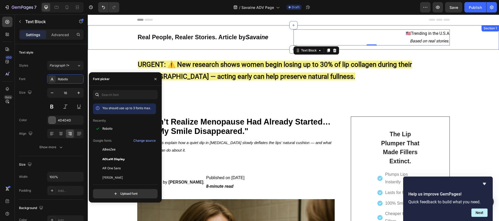
click at [458, 39] on div "Real People, Realer Stories. Article by [PERSON_NAME] Heading 🇺🇸 Trending in th…" at bounding box center [293, 37] width 403 height 16
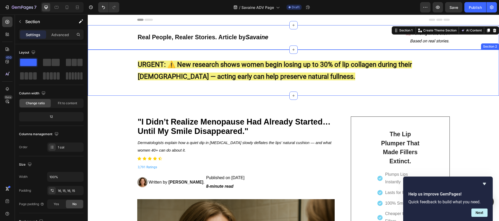
click at [455, 69] on div "URGENT: ⚠️ New research shows women begin losing up to 30% of lip collagen duri…" at bounding box center [293, 73] width 411 height 30
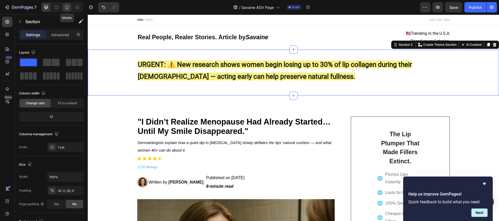
click at [66, 9] on icon at bounding box center [66, 7] width 5 height 5
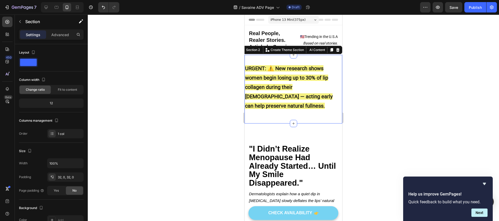
click at [389, 70] on div at bounding box center [293, 118] width 411 height 207
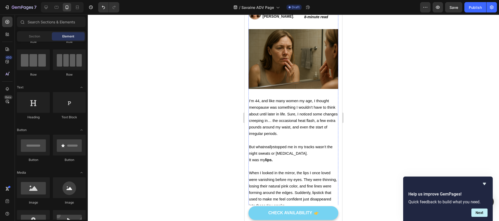
scroll to position [236, 0]
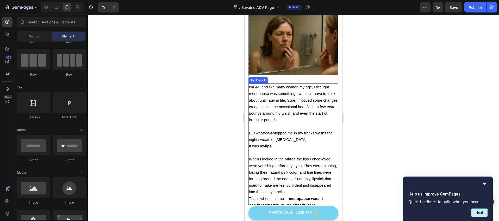
click at [293, 93] on p "I’m 44, and like many women my age, I thought menopause was something I wouldn’…" at bounding box center [293, 103] width 89 height 39
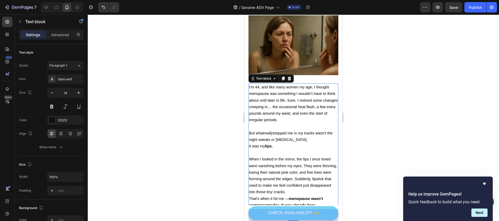
click at [209, 84] on div at bounding box center [293, 118] width 411 height 207
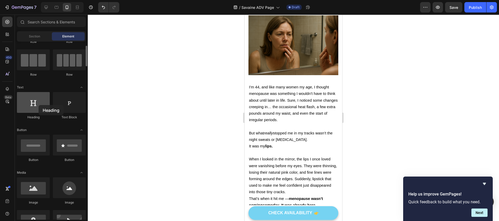
click at [39, 105] on div at bounding box center [33, 102] width 33 height 21
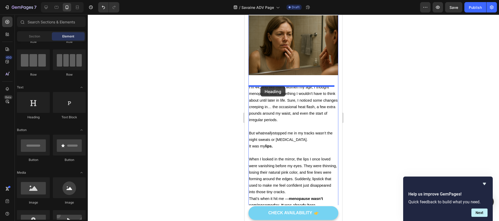
drag, startPoint x: 283, startPoint y: 120, endPoint x: 260, endPoint y: 86, distance: 40.1
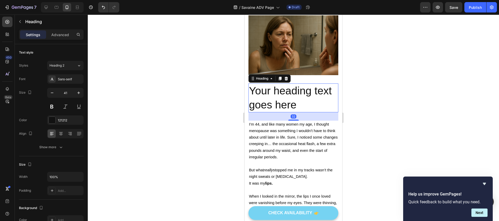
click at [279, 98] on h2 "Your heading text goes here" at bounding box center [293, 98] width 90 height 29
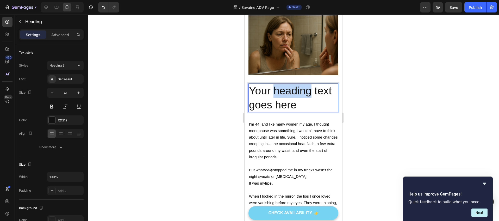
click at [279, 98] on p "Your heading text goes here" at bounding box center [293, 98] width 89 height 28
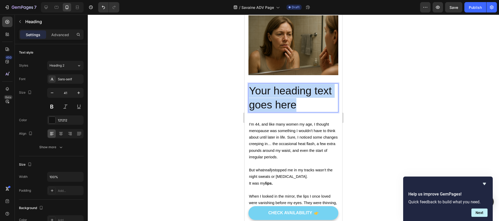
click at [279, 98] on p "Your heading text goes here" at bounding box center [293, 98] width 89 height 28
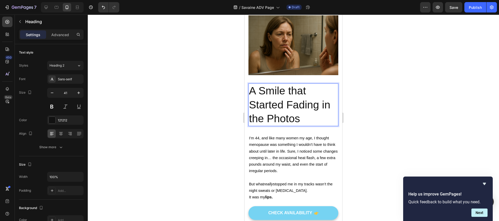
click at [288, 111] on p "A Smile that Started Fading in the Photos" at bounding box center [293, 105] width 89 height 42
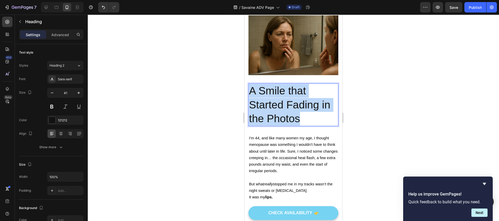
click at [288, 111] on p "A Smile that Started Fading in the Photos" at bounding box center [293, 105] width 89 height 42
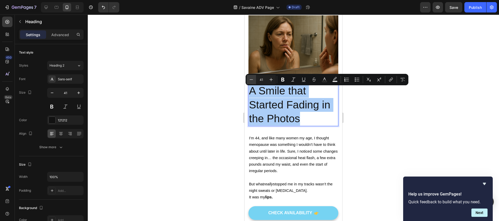
click at [253, 82] on icon "Editor contextual toolbar" at bounding box center [251, 79] width 5 height 5
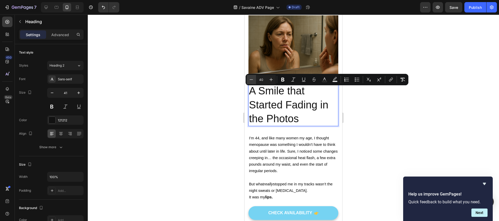
click at [253, 82] on icon "Editor contextual toolbar" at bounding box center [251, 79] width 5 height 5
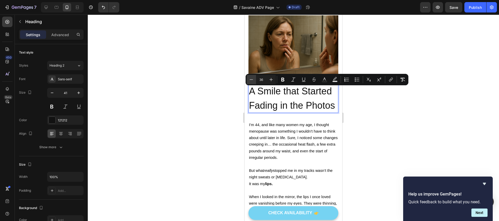
click at [253, 82] on icon "Editor contextual toolbar" at bounding box center [251, 79] width 5 height 5
click at [254, 82] on icon "Editor contextual toolbar" at bounding box center [251, 79] width 5 height 5
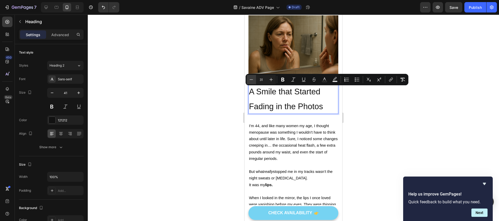
click at [254, 82] on icon "Editor contextual toolbar" at bounding box center [251, 79] width 5 height 5
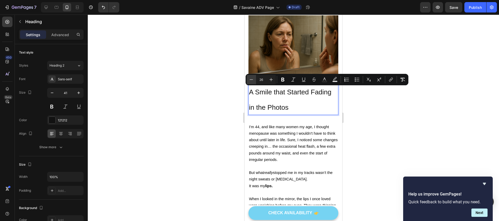
click at [254, 82] on icon "Editor contextual toolbar" at bounding box center [251, 79] width 5 height 5
type input "24"
click at [53, 81] on icon at bounding box center [52, 79] width 4 height 4
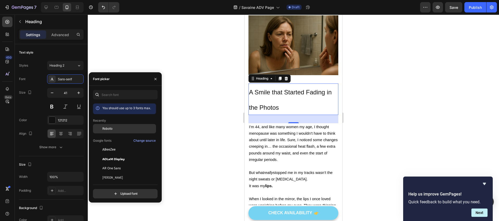
click at [121, 128] on div "Roboto" at bounding box center [128, 129] width 53 height 5
click at [52, 94] on icon "button" at bounding box center [51, 92] width 5 height 5
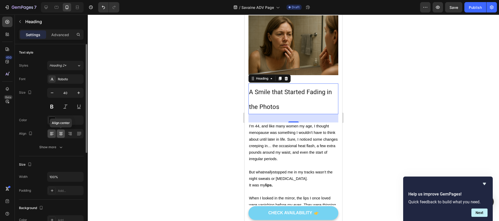
click at [61, 132] on icon at bounding box center [61, 132] width 4 height 1
click at [53, 134] on icon at bounding box center [51, 133] width 5 height 5
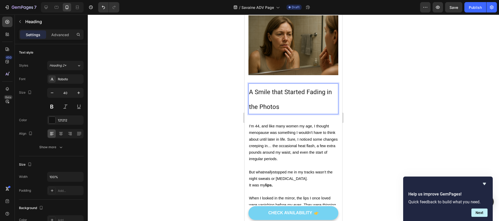
click at [285, 106] on p "A Smile that Started Fading in the Photos" at bounding box center [293, 99] width 89 height 30
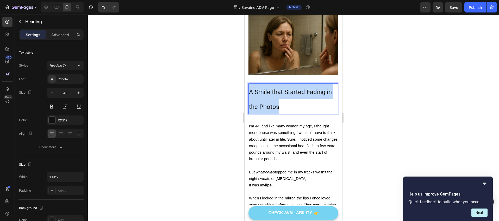
click at [285, 106] on p "A Smile that Started Fading in the Photos" at bounding box center [293, 99] width 89 height 30
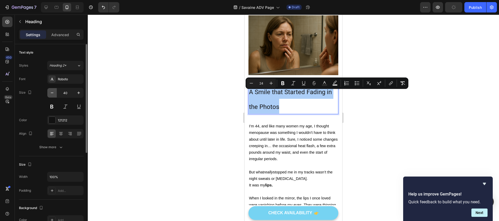
click at [53, 95] on icon "button" at bounding box center [51, 92] width 5 height 5
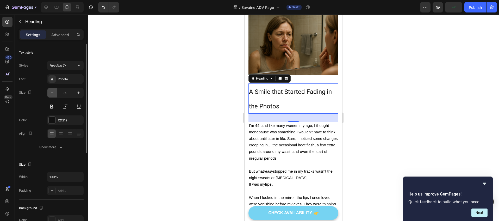
click at [53, 95] on icon "button" at bounding box center [51, 92] width 5 height 5
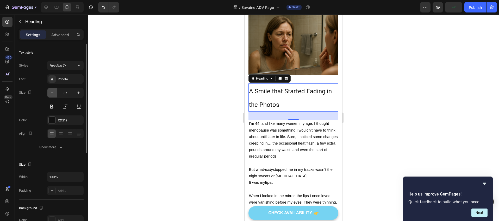
click at [53, 95] on icon "button" at bounding box center [51, 92] width 5 height 5
type input "35"
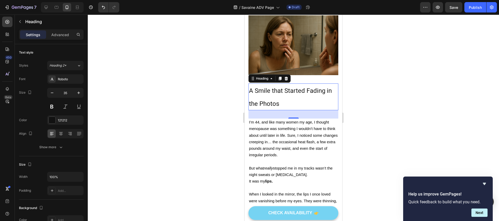
click at [446, 97] on div at bounding box center [293, 118] width 411 height 207
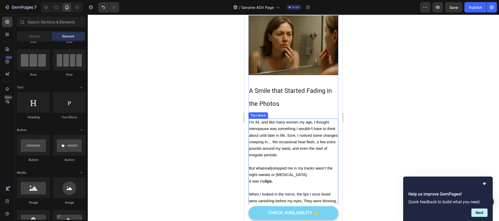
click at [270, 129] on span "I’m 44, and like many women my age, I thought menopause was something I wouldn’…" at bounding box center [293, 138] width 89 height 37
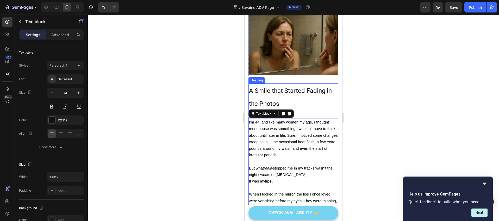
click at [295, 100] on p "⁠⁠⁠⁠⁠⁠⁠ A Smile that Started Fading in the Photos" at bounding box center [293, 97] width 89 height 26
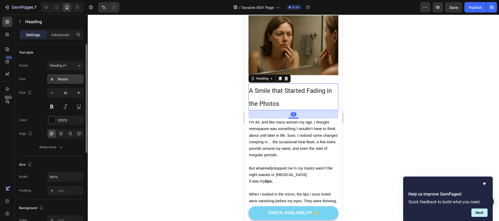
click at [52, 79] on icon at bounding box center [52, 79] width 3 height 3
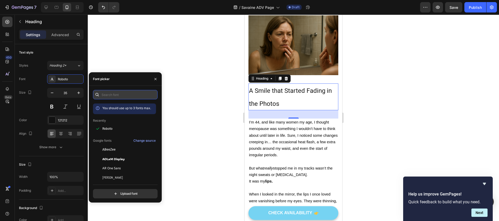
click at [123, 97] on input "text" at bounding box center [125, 94] width 65 height 9
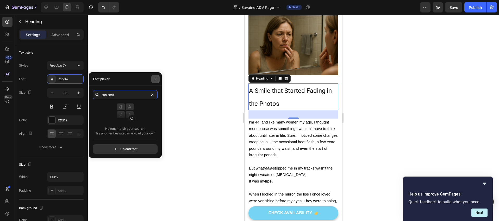
type input "san serif"
click at [156, 76] on button "button" at bounding box center [155, 79] width 8 height 8
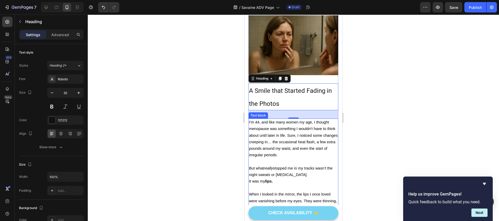
click at [263, 128] on p "I’m 44, and like many women my age, I thought menopause was something I wouldn’…" at bounding box center [293, 138] width 89 height 39
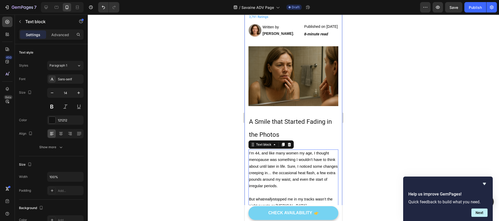
scroll to position [254, 0]
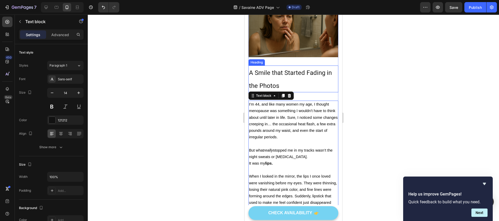
click at [269, 75] on span "A Smile that Started Fading in the Photos" at bounding box center [290, 79] width 83 height 20
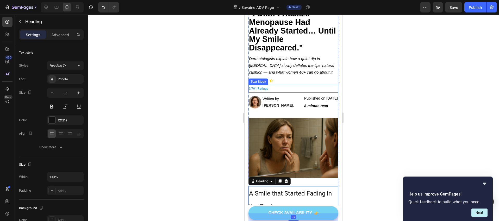
scroll to position [106, 0]
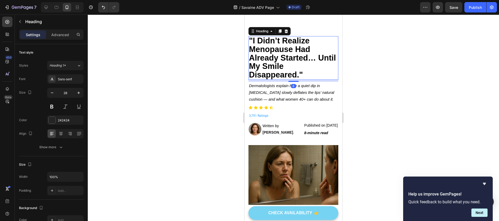
click at [275, 64] on strong ""I Didn’t Realize Menopause Had Already Started… Until My Smile Disappeared."" at bounding box center [292, 57] width 87 height 43
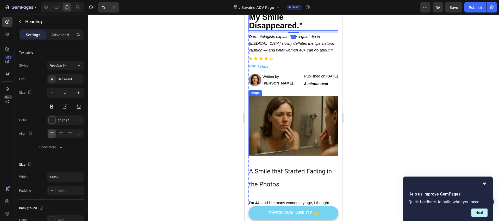
scroll to position [178, 0]
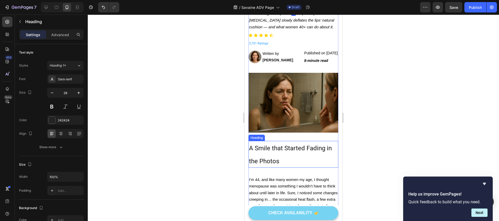
click at [273, 156] on p "⁠⁠⁠⁠⁠⁠⁠ A Smile that Started Fading in the Photos" at bounding box center [293, 155] width 89 height 26
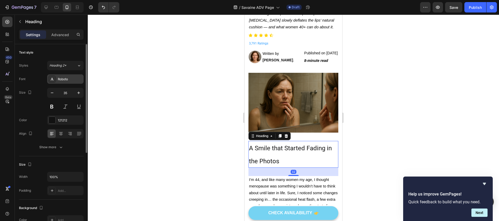
click at [60, 83] on div "Roboto" at bounding box center [65, 78] width 36 height 9
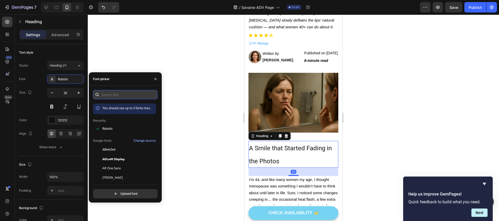
click at [110, 96] on input "text" at bounding box center [125, 94] width 65 height 9
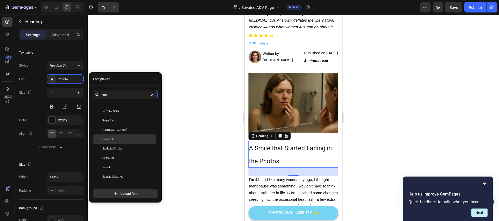
scroll to position [2286, 0]
type input "san"
click at [158, 80] on button "button" at bounding box center [155, 79] width 8 height 8
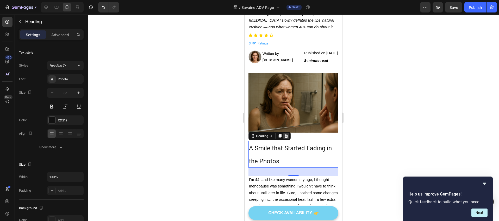
click at [285, 138] on icon at bounding box center [286, 136] width 4 height 4
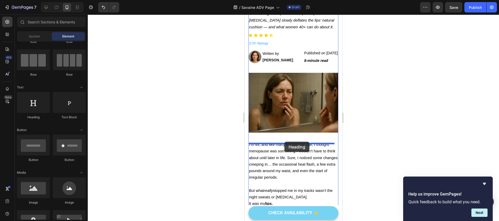
drag, startPoint x: 283, startPoint y: 119, endPoint x: 284, endPoint y: 142, distance: 22.4
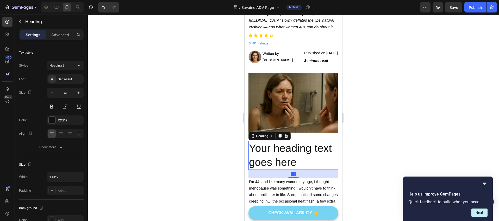
click at [287, 155] on h2 "Your heading text goes here" at bounding box center [293, 155] width 90 height 29
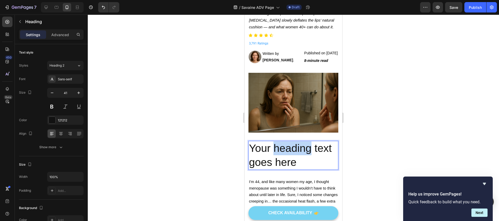
click at [287, 155] on p "Your heading text goes here" at bounding box center [293, 156] width 89 height 28
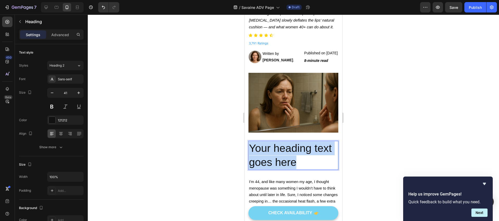
click at [287, 155] on p "Your heading text goes here" at bounding box center [293, 156] width 89 height 28
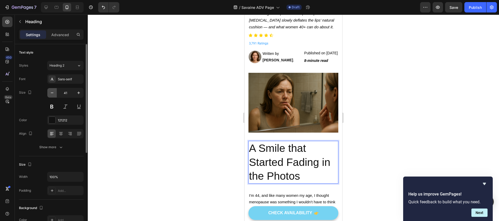
click at [53, 93] on icon "button" at bounding box center [51, 92] width 5 height 5
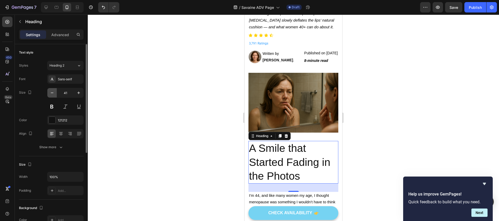
click at [53, 93] on icon "button" at bounding box center [51, 92] width 5 height 5
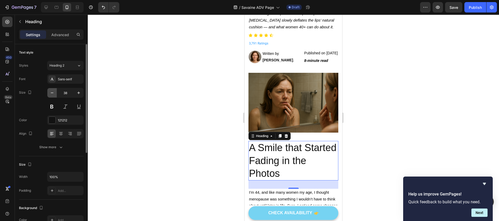
click at [53, 93] on icon "button" at bounding box center [51, 92] width 5 height 5
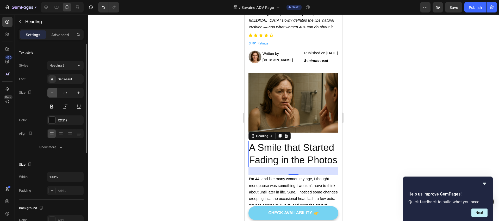
click at [53, 93] on icon "button" at bounding box center [51, 92] width 5 height 5
click at [54, 110] on button at bounding box center [51, 106] width 9 height 9
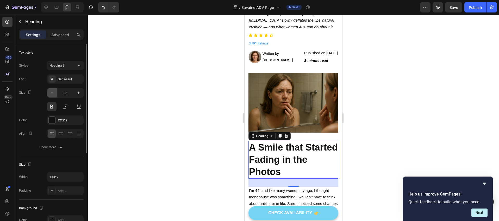
click at [50, 95] on icon "button" at bounding box center [51, 92] width 5 height 5
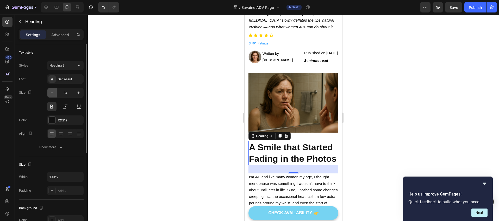
click at [50, 95] on icon "button" at bounding box center [51, 92] width 5 height 5
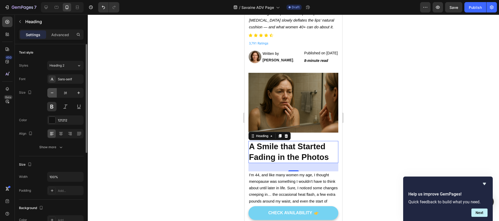
type input "30"
click at [142, 100] on div at bounding box center [293, 118] width 411 height 207
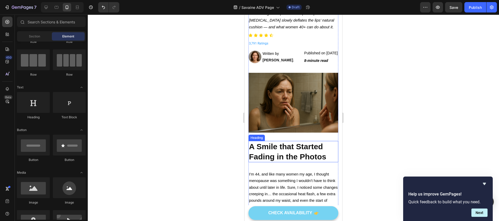
click at [302, 153] on p "A Smile that Started Fading in the Photos" at bounding box center [293, 152] width 89 height 20
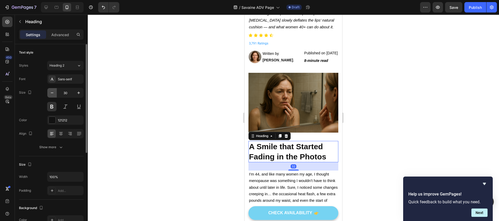
click at [53, 93] on icon "button" at bounding box center [52, 93] width 3 height 1
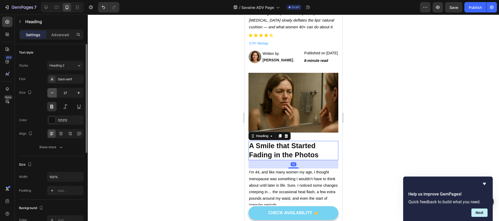
type input "26"
click at [396, 127] on div at bounding box center [293, 118] width 411 height 207
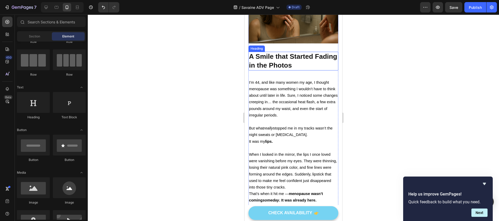
scroll to position [269, 0]
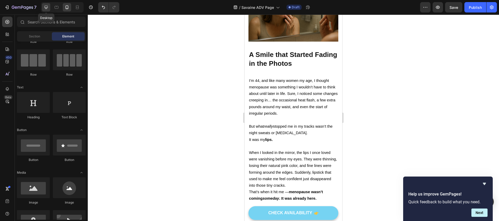
click at [49, 6] on div at bounding box center [46, 7] width 8 height 8
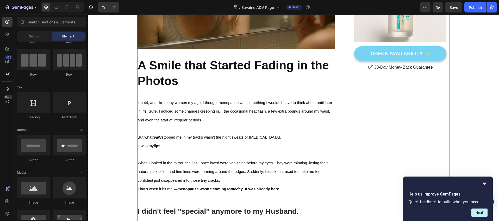
scroll to position [309, 0]
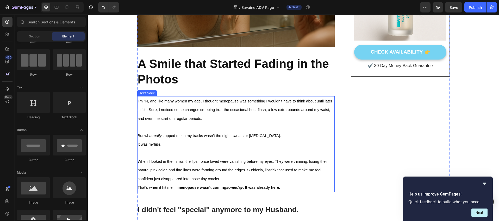
click at [192, 120] on span "I’m 44, and like many women my age, I thought menopause was something I wouldn’…" at bounding box center [235, 110] width 194 height 22
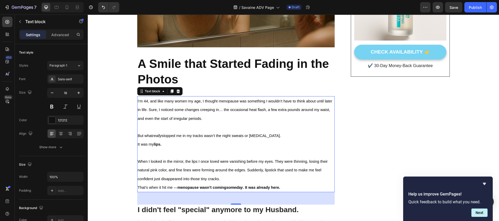
click at [288, 185] on p "That’s when it hit me — menopause wasn’t coming someday . It was already here." at bounding box center [236, 187] width 197 height 9
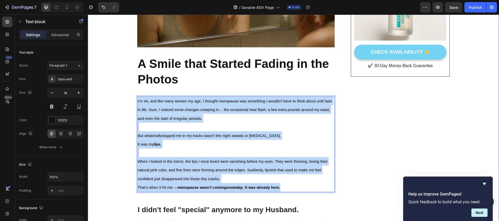
drag, startPoint x: 284, startPoint y: 186, endPoint x: 131, endPoint y: 102, distance: 174.0
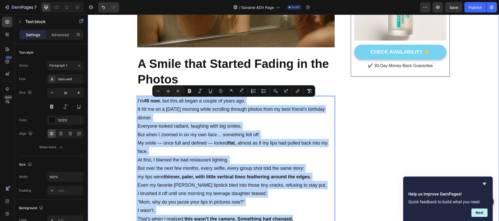
scroll to position [314, 0]
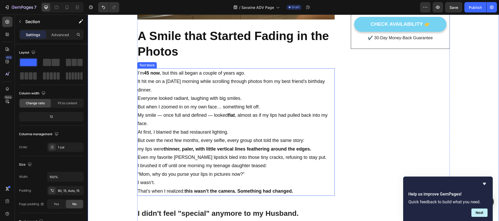
scroll to position [349, 0]
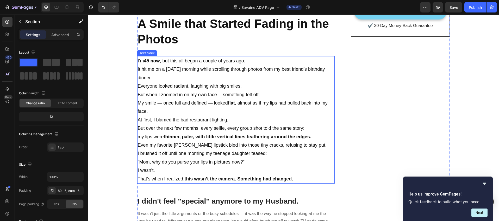
click at [266, 135] on strong "thinner, paler, with little vertical lines feathering around the edges." at bounding box center [237, 136] width 147 height 5
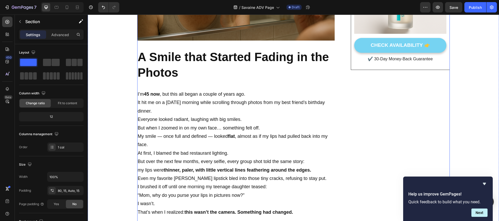
scroll to position [323, 0]
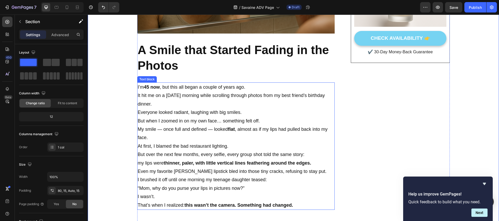
click at [138, 113] on p "Everyone looked radiant, laughing with big smiles. But when I zoomed in on my o…" at bounding box center [236, 125] width 197 height 34
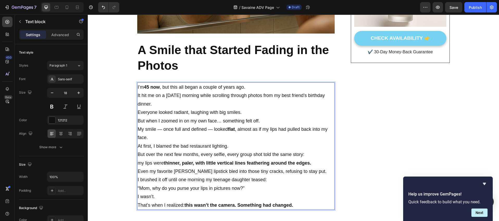
click at [138, 112] on p "Everyone looked radiant, laughing with big smiles. But when I zoomed in on my o…" at bounding box center [236, 125] width 197 height 34
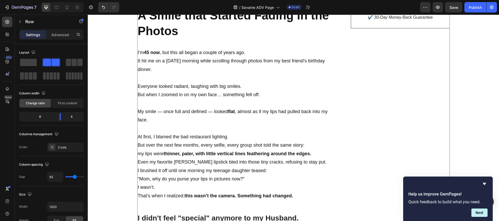
scroll to position [397, 0]
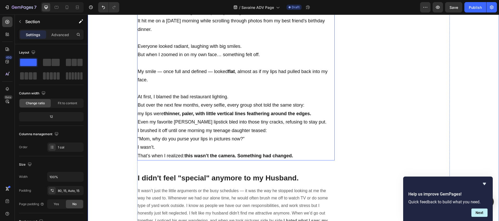
click at [138, 121] on p "At first, I blamed the bad restaurant lighting. But over the next few months, e…" at bounding box center [236, 110] width 197 height 34
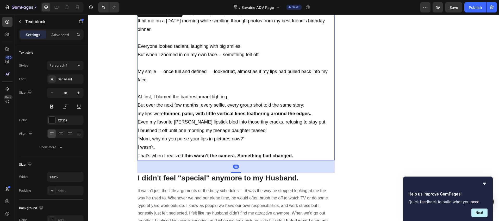
scroll to position [392, 0]
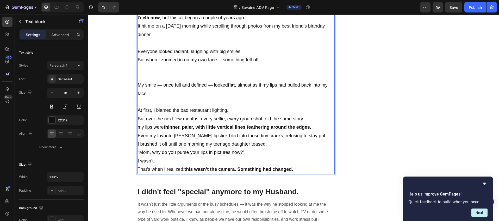
click at [138, 135] on p "At first, I blamed the bad restaurant lighting. But over the next few months, e…" at bounding box center [236, 123] width 197 height 34
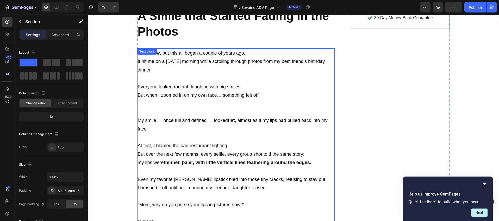
scroll to position [191, 0]
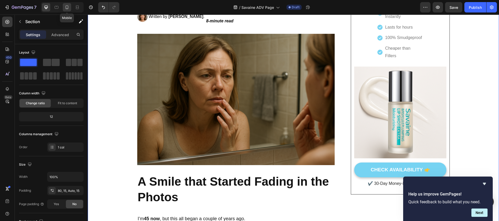
click at [68, 7] on icon at bounding box center [67, 7] width 3 height 4
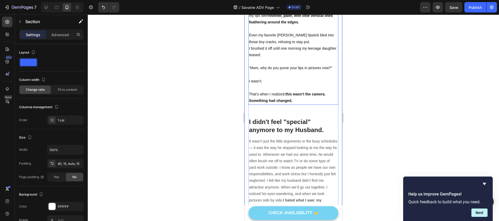
scroll to position [423, 0]
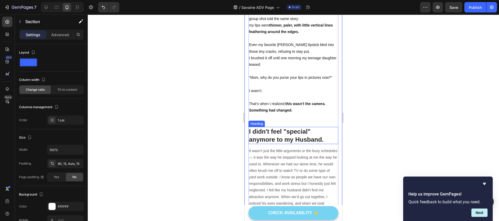
click at [291, 143] on h2 "I didn't feel "special" anymore to my Husband." at bounding box center [293, 135] width 90 height 17
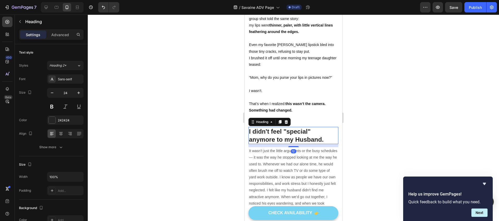
click at [301, 142] on h2 "I didn't feel "special" anymore to my Husband." at bounding box center [293, 135] width 90 height 17
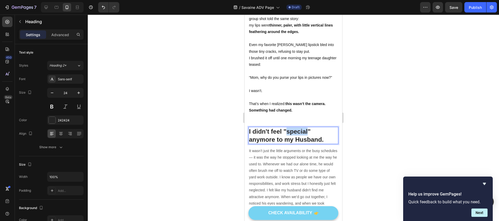
click at [302, 142] on p "I didn't feel "special" anymore to my Husband." at bounding box center [293, 136] width 89 height 16
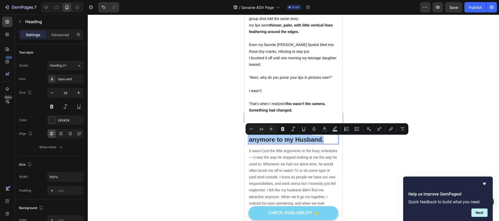
click at [369, 154] on div at bounding box center [293, 118] width 411 height 207
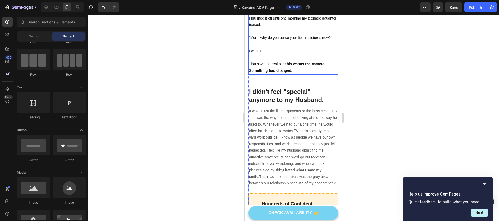
scroll to position [464, 0]
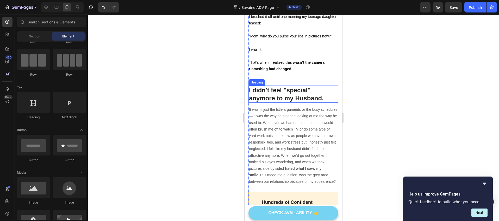
click at [287, 99] on p "I didn't feel "special" anymore to my Husband." at bounding box center [293, 94] width 89 height 16
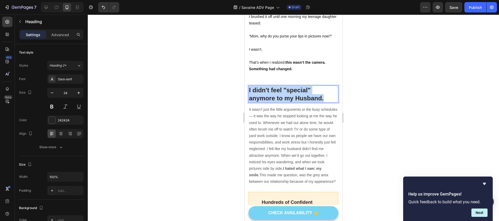
click at [293, 102] on p "I didn't feel "special" anymore to my Husband." at bounding box center [293, 94] width 89 height 16
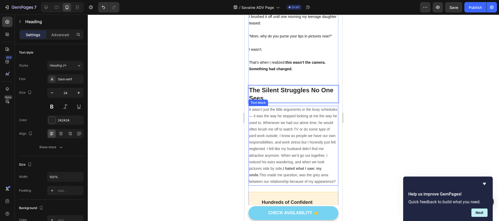
click at [287, 121] on p "It wasn’t just the little arguments or the busy schedules — it was the way he s…" at bounding box center [293, 145] width 89 height 79
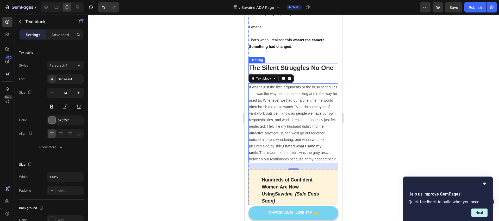
scroll to position [487, 0]
click at [306, 108] on p "It wasn’t just the little arguments or the busy schedules — it was the way he s…" at bounding box center [293, 123] width 89 height 79
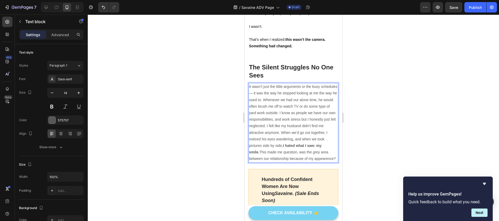
click at [278, 111] on p "It wasn’t just the little arguments or the busy schedules — it was the way he s…" at bounding box center [293, 123] width 89 height 79
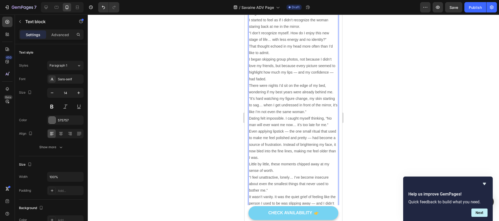
scroll to position [579, 0]
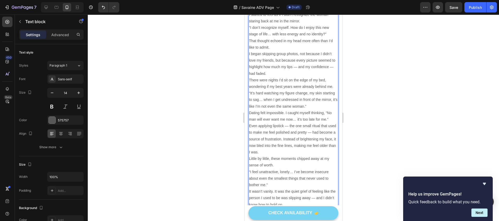
click at [285, 77] on p "I began skipping group photos, not because I didn’t love my friends, but becaus…" at bounding box center [293, 64] width 89 height 26
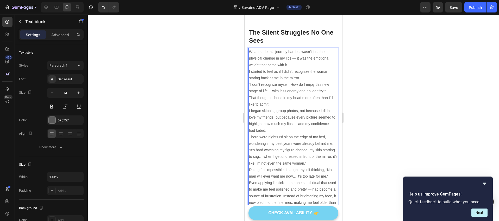
scroll to position [522, 0]
click at [297, 69] on p "What made this journey hardest wasn’t just the physical change in my lips — it …" at bounding box center [293, 59] width 89 height 20
click at [251, 81] on p "I started to feel as if I didn’t recognize the woman staring back at me in the …" at bounding box center [293, 75] width 89 height 13
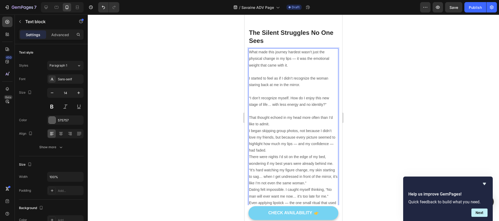
click at [326, 108] on p "“I don’t recognize myself. How do I enjoy this new stage of life… with less ene…" at bounding box center [293, 101] width 89 height 13
drag, startPoint x: 325, startPoint y: 113, endPoint x: 319, endPoint y: 113, distance: 6.8
click at [319, 108] on p "“I don’t recognize myself. How do I enjoy this new stage of life… with less ene…" at bounding box center [293, 101] width 89 height 13
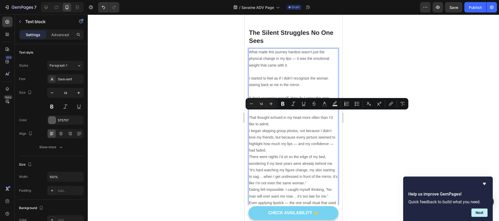
click at [325, 108] on p "“I don’t recognize myself. How do I enjoy this new stage of life… with less ene…" at bounding box center [293, 101] width 89 height 13
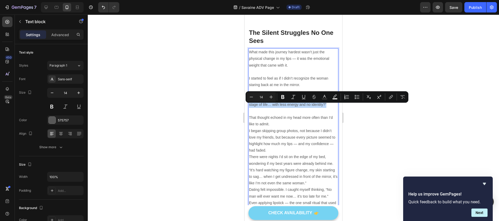
drag, startPoint x: 326, startPoint y: 113, endPoint x: 248, endPoint y: 108, distance: 78.3
click at [248, 108] on div "What made this journey hardest wasn’t just the physical change in my lips — it …" at bounding box center [293, 166] width 90 height 237
click at [282, 98] on icon "Editor contextual toolbar" at bounding box center [282, 97] width 3 height 4
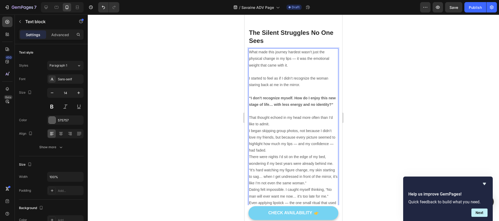
click at [296, 108] on p "“I don’t recognize myself. How do I enjoy this new stage of life… with less ene…" at bounding box center [293, 101] width 89 height 13
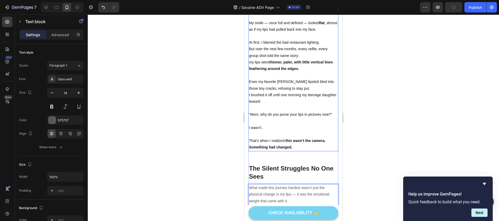
scroll to position [474, 0]
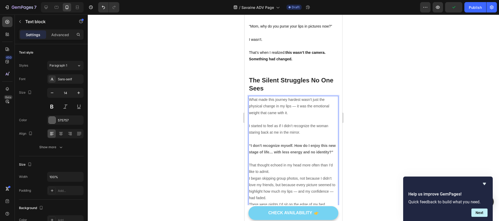
click at [276, 116] on p "What made this journey hardest wasn’t just the physical change in my lips — it …" at bounding box center [293, 107] width 89 height 20
click at [254, 111] on p "What made this journey hardest wasn’t just the physical change in my lips — it …" at bounding box center [293, 107] width 89 height 20
click at [278, 123] on p "Rich Text Editor. Editing area: main" at bounding box center [293, 119] width 89 height 7
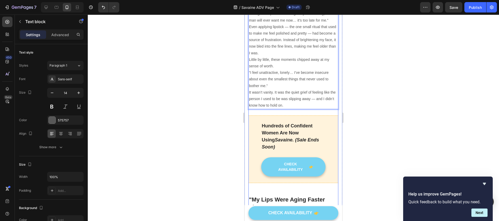
scroll to position [699, 0]
click at [301, 109] on p "It wasn’t vanity. It was the quiet grief of feeling like the person I used to b…" at bounding box center [293, 99] width 89 height 20
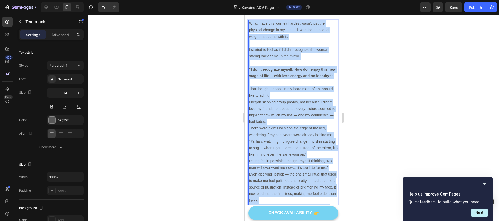
scroll to position [549, 0]
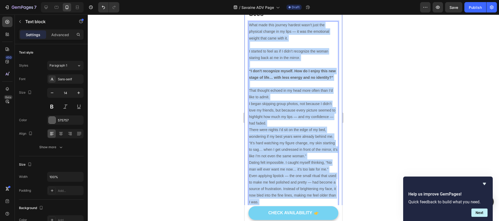
drag, startPoint x: 293, startPoint y: 121, endPoint x: 247, endPoint y: 31, distance: 101.3
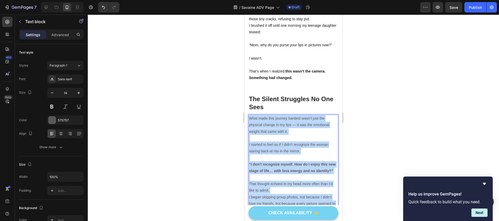
scroll to position [462, 0]
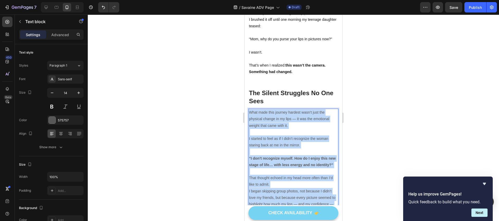
click at [282, 128] on p "What made this journey hardest wasn’t just the physical change in my lips — it …" at bounding box center [293, 119] width 89 height 20
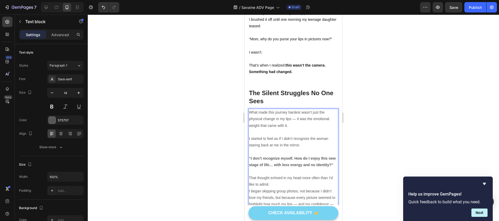
click at [270, 127] on p "What made this journey hardest wasn’t just the physical change in my lips — it …" at bounding box center [293, 119] width 89 height 20
click at [268, 127] on p "What made this journey hardest wasn’t just the physical change in my lips — it …" at bounding box center [293, 119] width 89 height 20
drag, startPoint x: 267, startPoint y: 127, endPoint x: 263, endPoint y: 126, distance: 3.4
click at [266, 127] on p "What made this journey hardest wasn’t just the physical change in my lips — it …" at bounding box center [293, 119] width 89 height 20
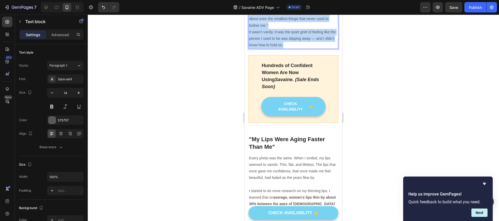
scroll to position [759, 0]
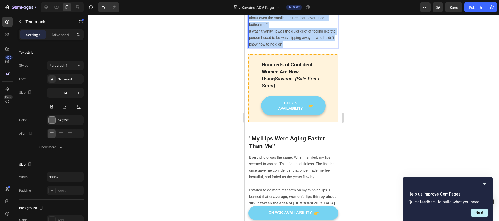
drag, startPoint x: 250, startPoint y: 121, endPoint x: 306, endPoint y: 60, distance: 82.9
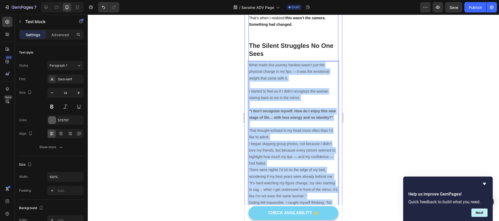
scroll to position [511, 0]
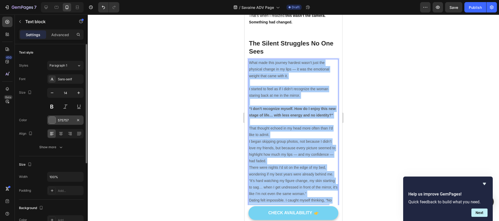
click at [51, 118] on div at bounding box center [52, 120] width 7 height 7
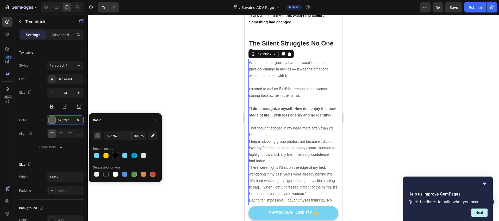
click at [115, 154] on div at bounding box center [115, 155] width 5 height 5
type input "000000"
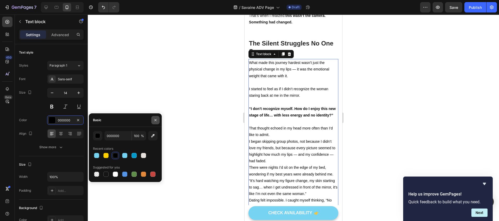
click at [153, 121] on icon "button" at bounding box center [155, 120] width 4 height 4
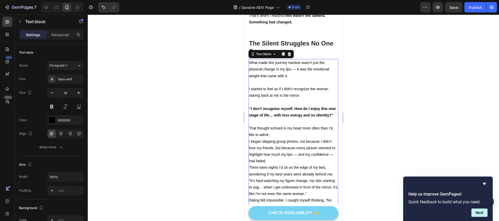
click at [175, 109] on div at bounding box center [293, 118] width 411 height 207
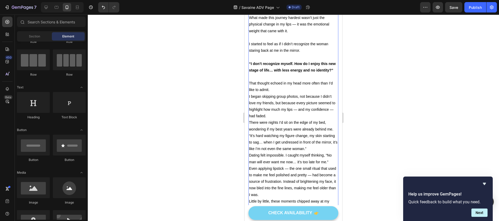
scroll to position [557, 0]
click at [261, 112] on p "I began skipping group photos, not because I didn’t love my friends, but becaus…" at bounding box center [293, 106] width 89 height 26
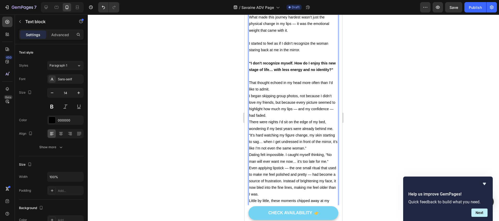
click at [250, 111] on p "I began skipping group photos, not because I didn’t love my friends, but becaus…" at bounding box center [293, 106] width 89 height 26
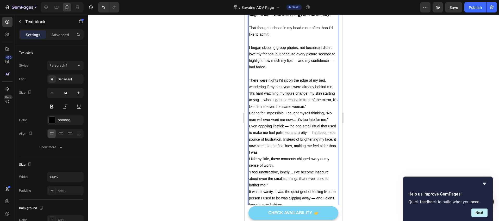
scroll to position [614, 0]
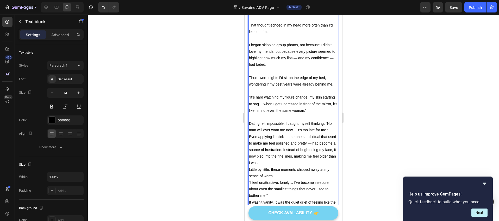
click at [322, 114] on p "“It’s hard watching my figure change, my skin starting to sag… when I get undre…" at bounding box center [293, 104] width 89 height 20
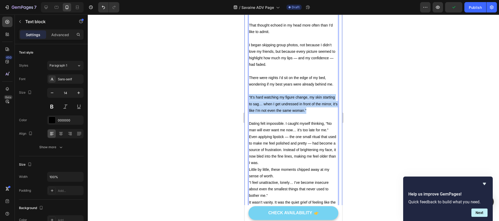
drag, startPoint x: 323, startPoint y: 125, endPoint x: 248, endPoint y: 114, distance: 75.5
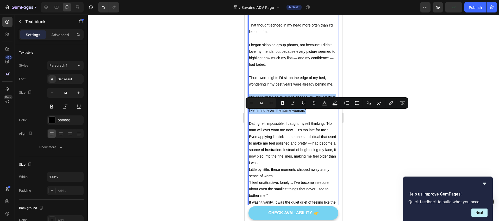
drag, startPoint x: 281, startPoint y: 103, endPoint x: 286, endPoint y: 107, distance: 6.5
click at [281, 103] on icon "Editor contextual toolbar" at bounding box center [282, 102] width 5 height 5
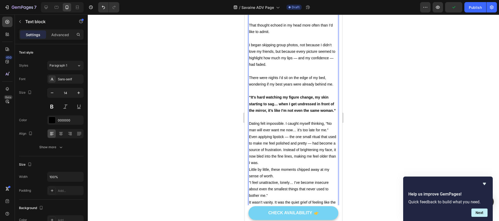
click at [291, 114] on p "“It’s hard watching my figure change, my skin starting to sag… when I get undre…" at bounding box center [293, 104] width 89 height 20
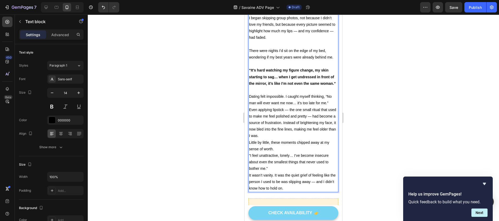
scroll to position [643, 0]
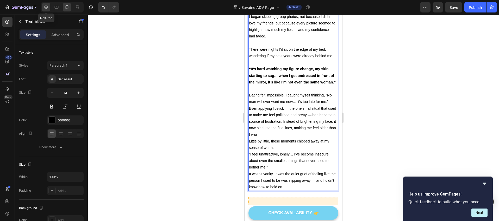
click at [47, 8] on icon at bounding box center [46, 7] width 3 height 3
type input "16"
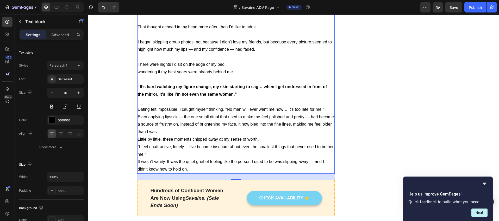
scroll to position [667, 0]
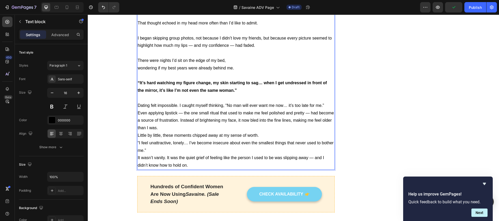
click at [157, 120] on p "Dating felt impossible. I caught myself thinking, “No man will ever want me now…" at bounding box center [236, 117] width 197 height 30
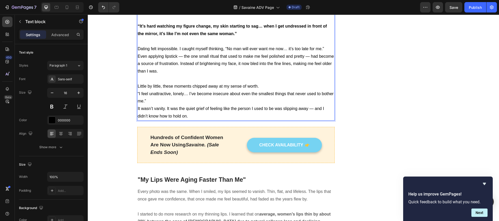
scroll to position [725, 0]
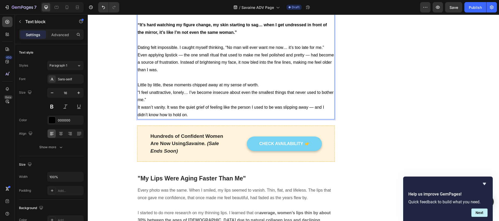
click at [141, 106] on p "It wasn’t vanity. It was the quiet grief of feeling like the person I used to b…" at bounding box center [236, 111] width 197 height 15
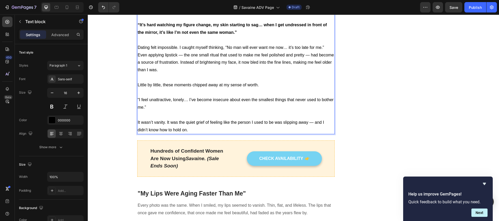
click at [149, 105] on p "“I feel unattractive, lonely… I’ve become insecure about even the smallest thin…" at bounding box center [236, 103] width 197 height 15
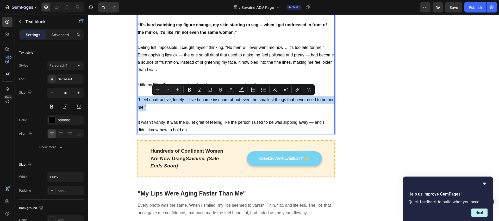
drag, startPoint x: 147, startPoint y: 106, endPoint x: 135, endPoint y: 98, distance: 13.8
click at [138, 98] on p "“I feel unattractive, lonely… I’ve become insecure about even the smallest thin…" at bounding box center [236, 103] width 197 height 15
click at [188, 92] on icon "Editor contextual toolbar" at bounding box center [189, 89] width 5 height 5
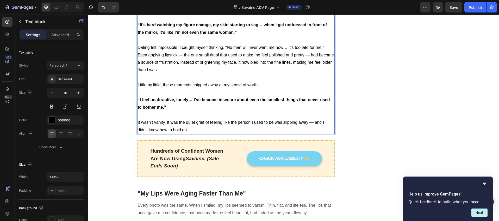
click at [182, 106] on p "“I feel unattractive, lonely… I’ve become insecure about even the smallest thin…" at bounding box center [236, 103] width 197 height 15
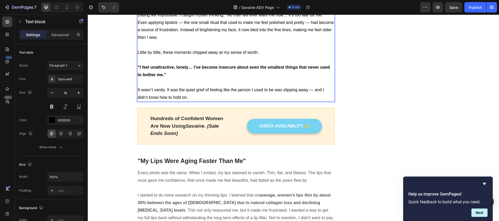
scroll to position [758, 0]
click at [279, 91] on p "It wasn’t vanity. It was the quiet grief of feeling like the person I used to b…" at bounding box center [236, 93] width 197 height 15
drag, startPoint x: 281, startPoint y: 89, endPoint x: 307, endPoint y: 89, distance: 25.5
click at [307, 89] on p "It wasn’t vanity. It was the quiet grief of feeling like the person I used to b…" at bounding box center [236, 93] width 197 height 15
click at [78, 106] on button at bounding box center [78, 106] width 9 height 9
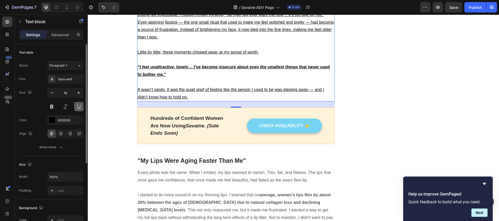
click at [76, 107] on button at bounding box center [78, 106] width 9 height 9
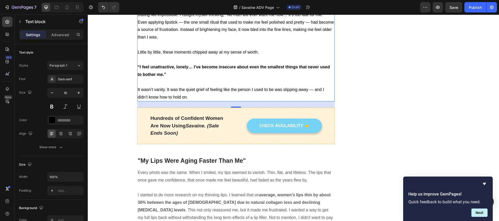
click at [231, 87] on p "It wasn’t vanity. It was the quiet grief of feeling like the person I used to b…" at bounding box center [236, 93] width 197 height 15
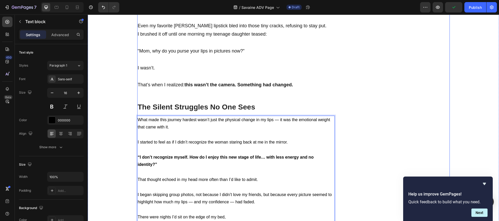
scroll to position [532, 0]
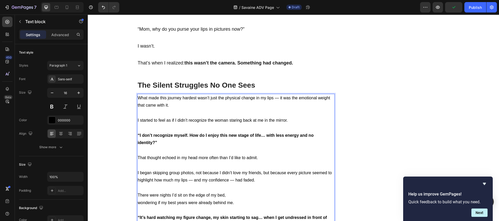
click at [195, 120] on p "I started to feel as if I didn’t recognize the woman staring back at me in the …" at bounding box center [236, 121] width 197 height 8
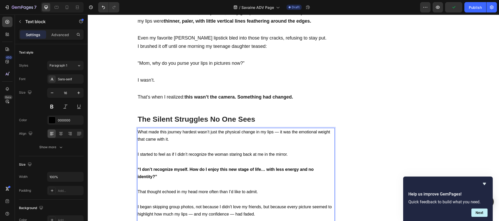
scroll to position [460, 0]
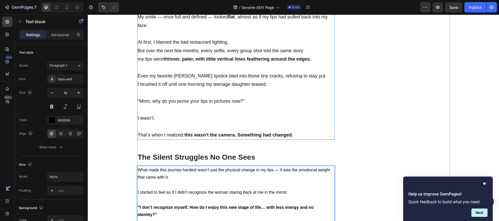
click at [174, 72] on p "Even my favorite [PERSON_NAME] lipstick bled into those tiny cracks, refusing t…" at bounding box center [236, 76] width 197 height 8
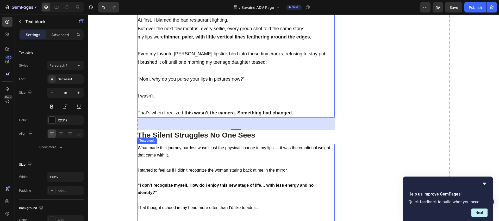
scroll to position [488, 0]
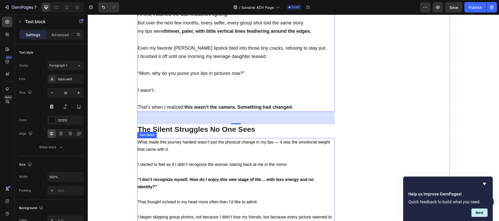
click at [171, 162] on p "I started to feel as if I didn’t recognize the woman staring back at me in the …" at bounding box center [236, 165] width 197 height 8
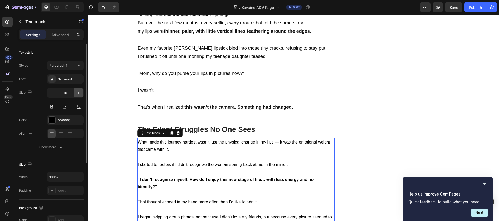
click at [78, 92] on icon "button" at bounding box center [78, 92] width 5 height 5
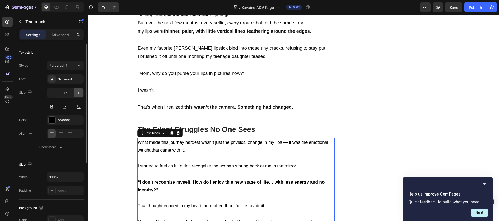
type input "18"
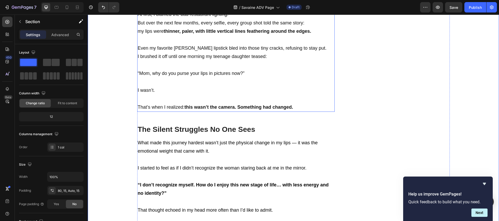
click at [162, 75] on p "“Mom, why do you purse your lips in pictures now?”" at bounding box center [236, 73] width 197 height 8
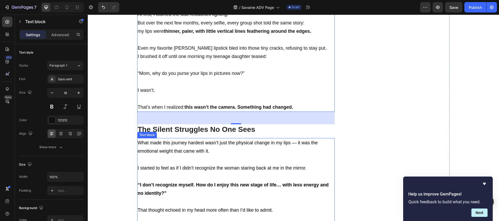
click at [165, 190] on p "“I don’t recognize myself. How do I enjoy this new stage of life… with less ene…" at bounding box center [236, 189] width 197 height 17
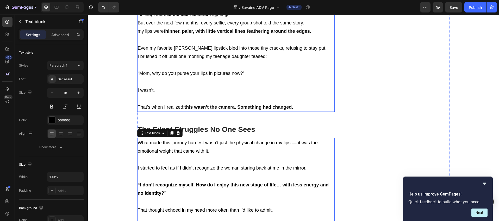
click at [191, 91] on p "I wasn’t." at bounding box center [236, 94] width 197 height 17
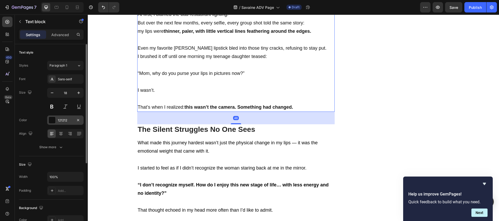
click at [52, 120] on div at bounding box center [52, 120] width 7 height 7
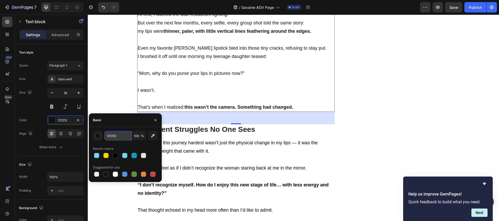
click at [114, 139] on input "121212" at bounding box center [117, 135] width 27 height 9
click at [115, 139] on input "121212" at bounding box center [117, 135] width 27 height 9
type input "000000"
click at [155, 121] on icon "button" at bounding box center [155, 120] width 4 height 4
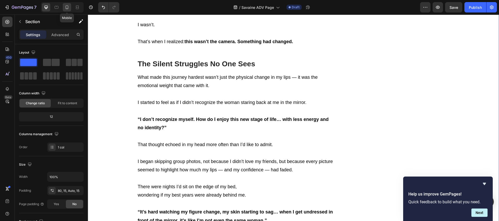
click at [69, 6] on icon at bounding box center [66, 7] width 5 height 5
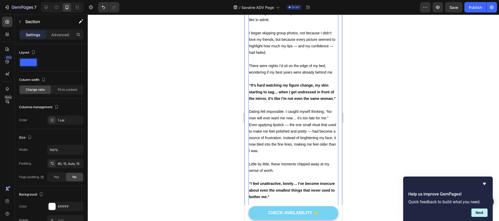
scroll to position [631, 0]
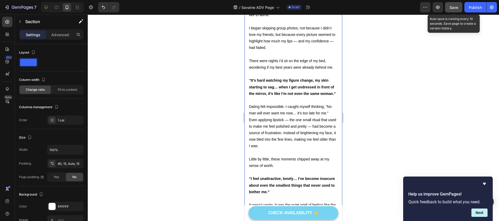
click at [452, 7] on span "Save" at bounding box center [453, 7] width 9 height 4
